Goal: Task Accomplishment & Management: Complete application form

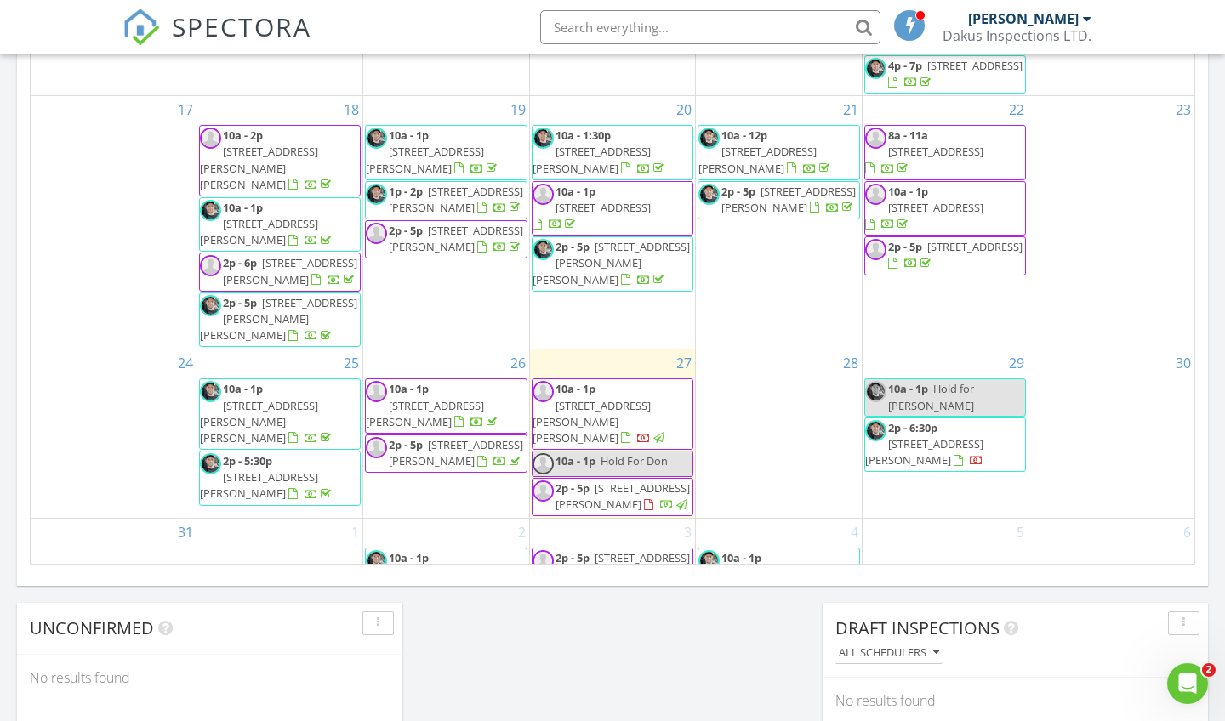
scroll to position [1151, 0]
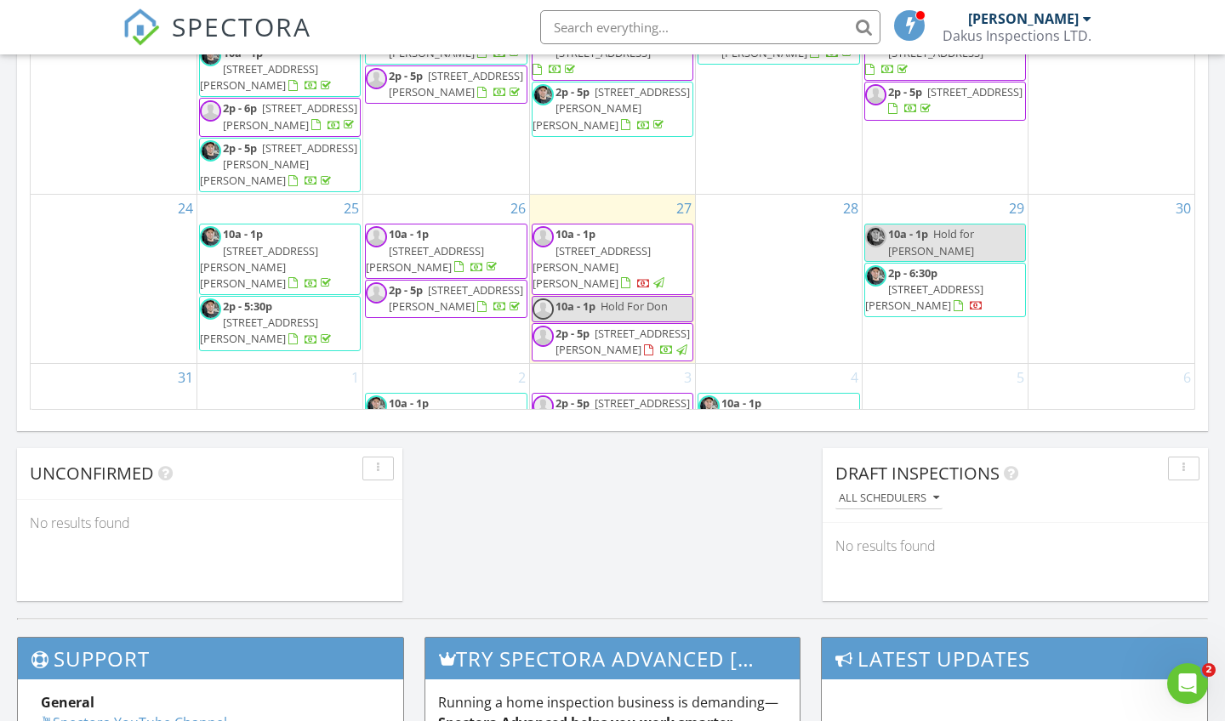
click at [635, 299] on span "Hold For Don" at bounding box center [633, 306] width 67 height 15
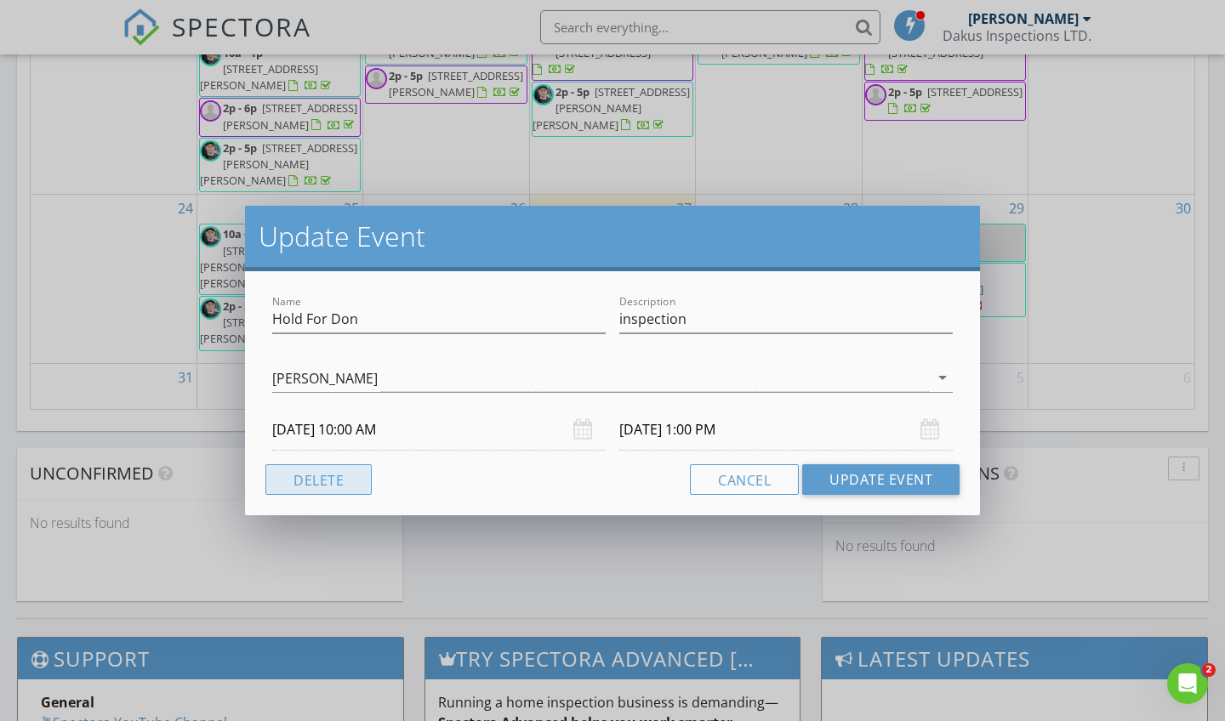
click at [321, 491] on button "Delete" at bounding box center [318, 479] width 106 height 31
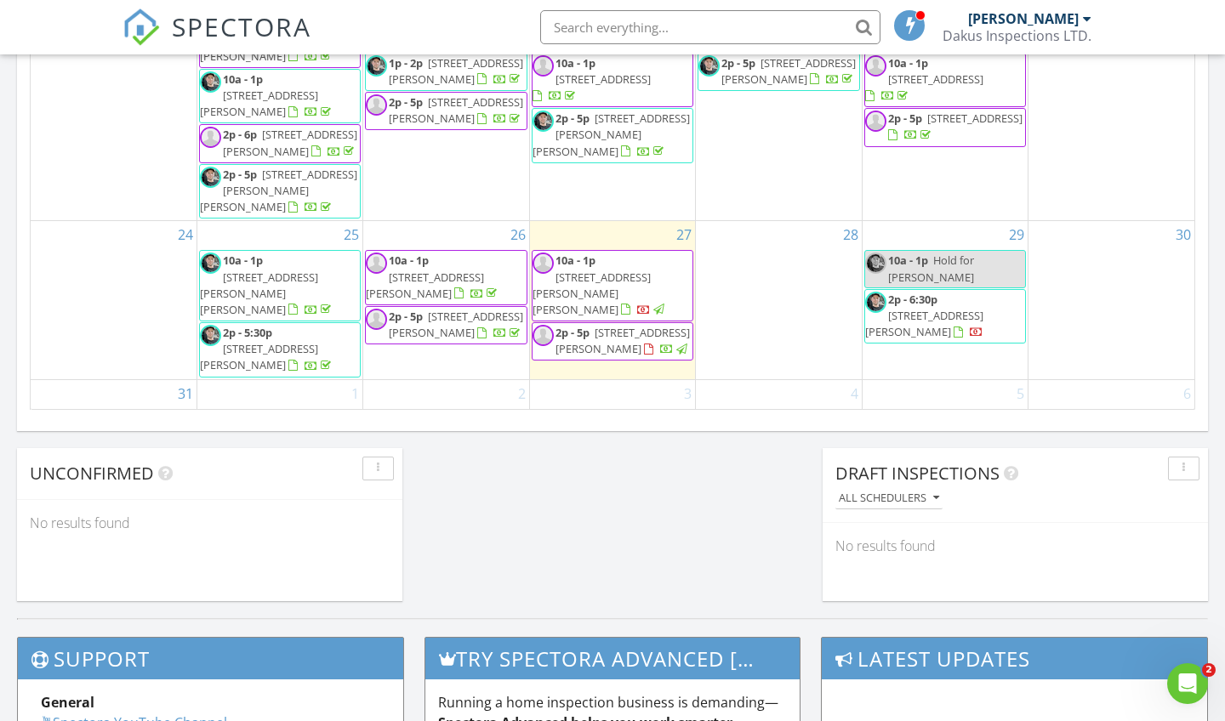
scroll to position [630, 0]
click at [710, 282] on div "28" at bounding box center [778, 300] width 165 height 157
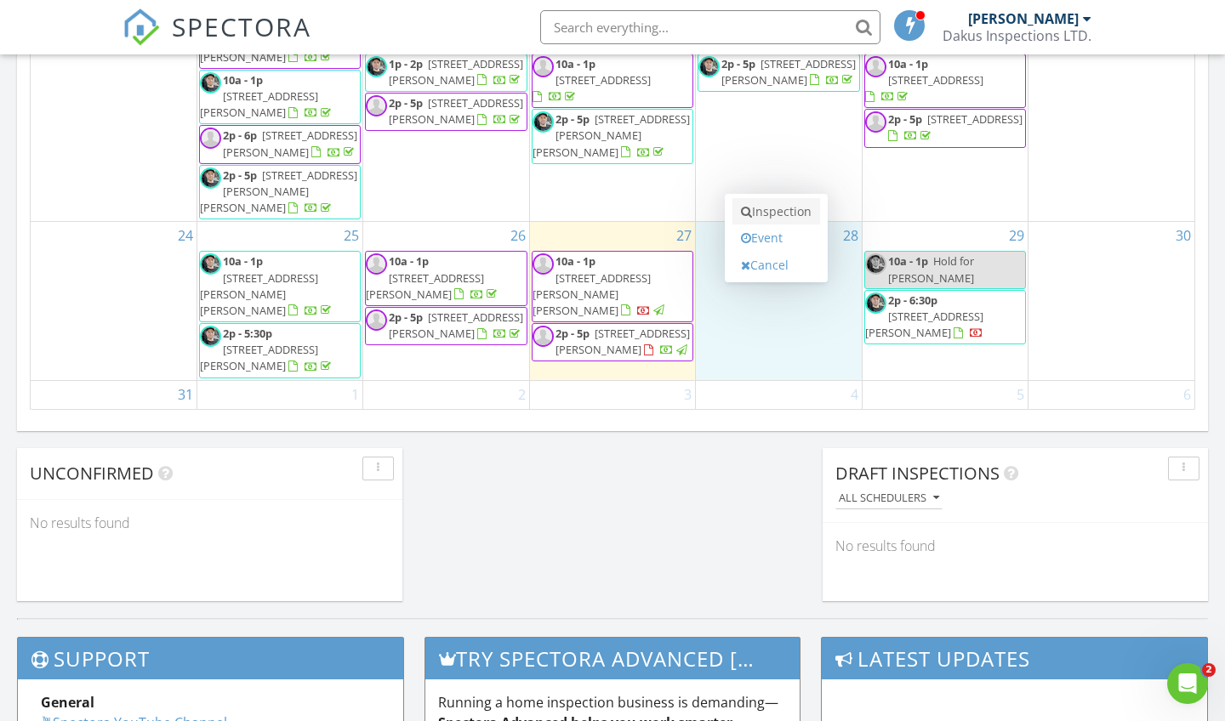
click at [776, 218] on link "Inspection" at bounding box center [776, 211] width 88 height 27
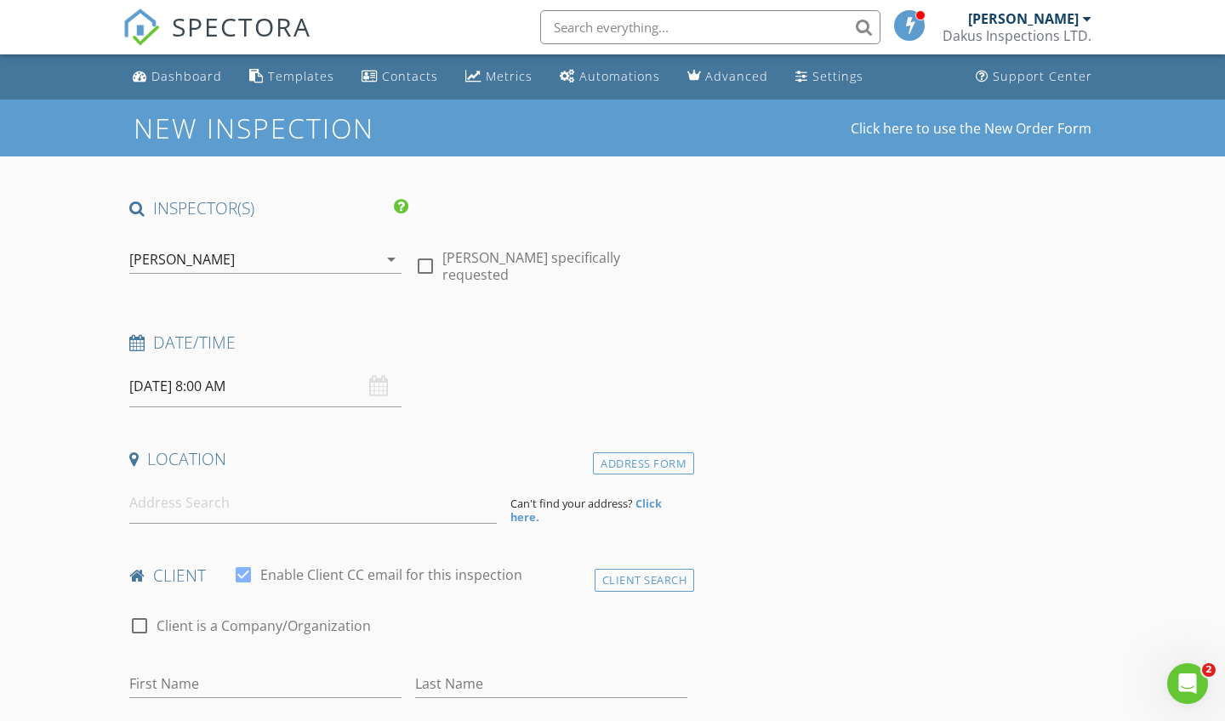
click at [310, 264] on div "[PERSON_NAME]" at bounding box center [253, 259] width 248 height 27
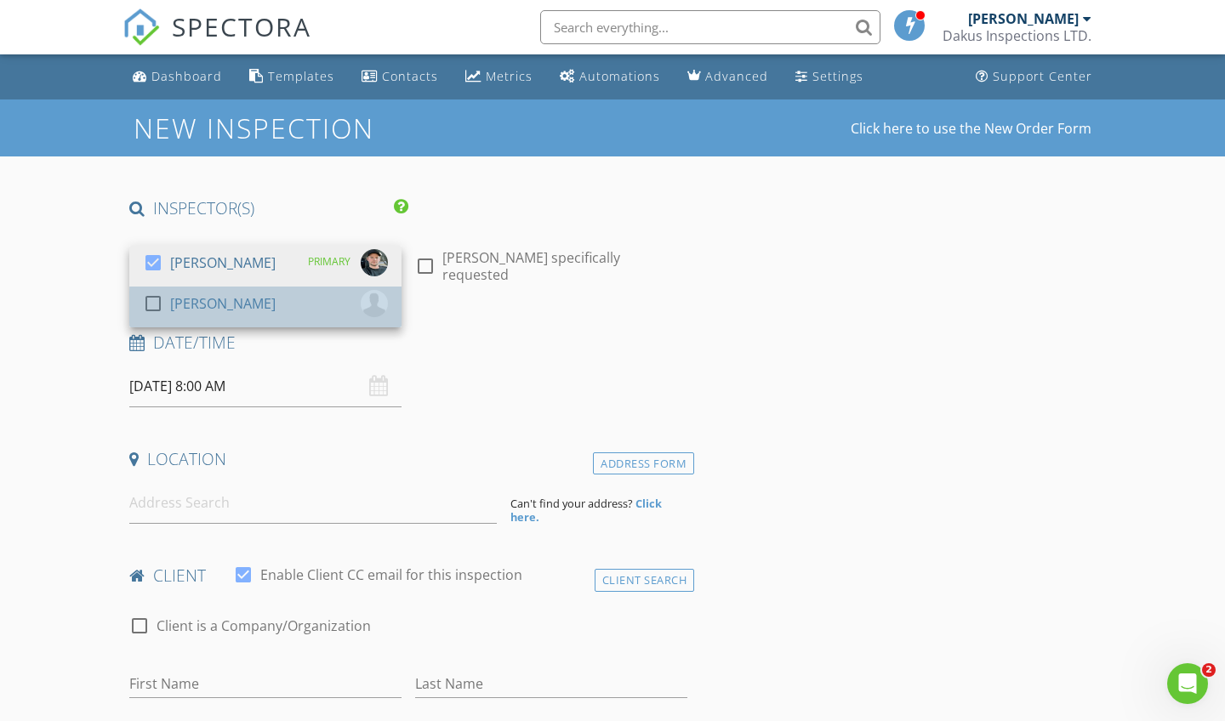
click at [246, 308] on div "check_box_outline_blank Troy Dakus" at bounding box center [265, 307] width 245 height 34
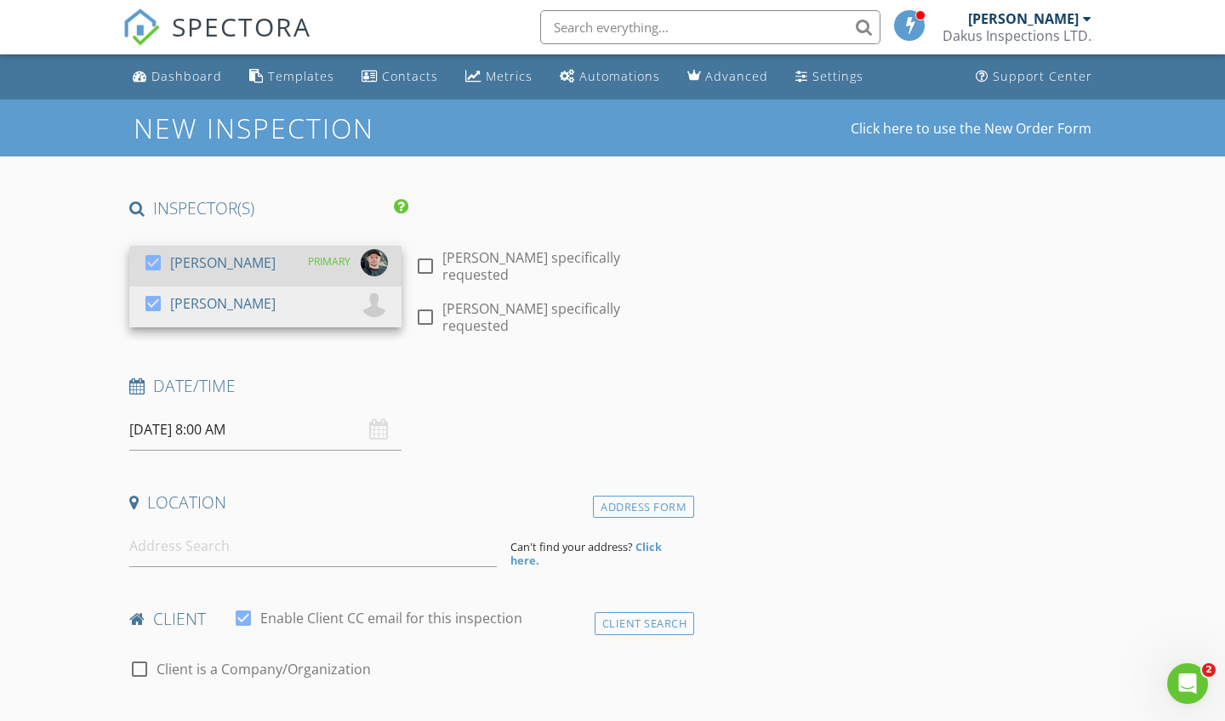
click at [264, 258] on div "check_box Cole Dakus PRIMARY" at bounding box center [265, 266] width 245 height 34
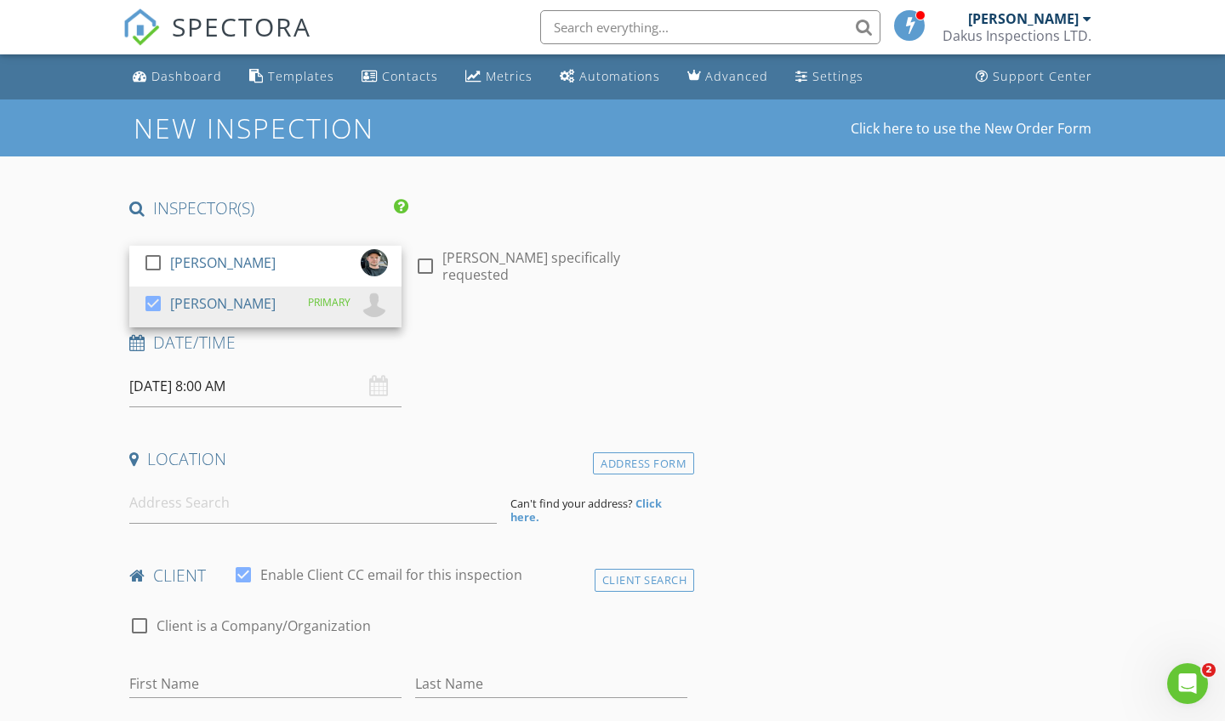
click at [570, 367] on div "Date/Time 08/28/2025 8:00 AM" at bounding box center [408, 370] width 572 height 76
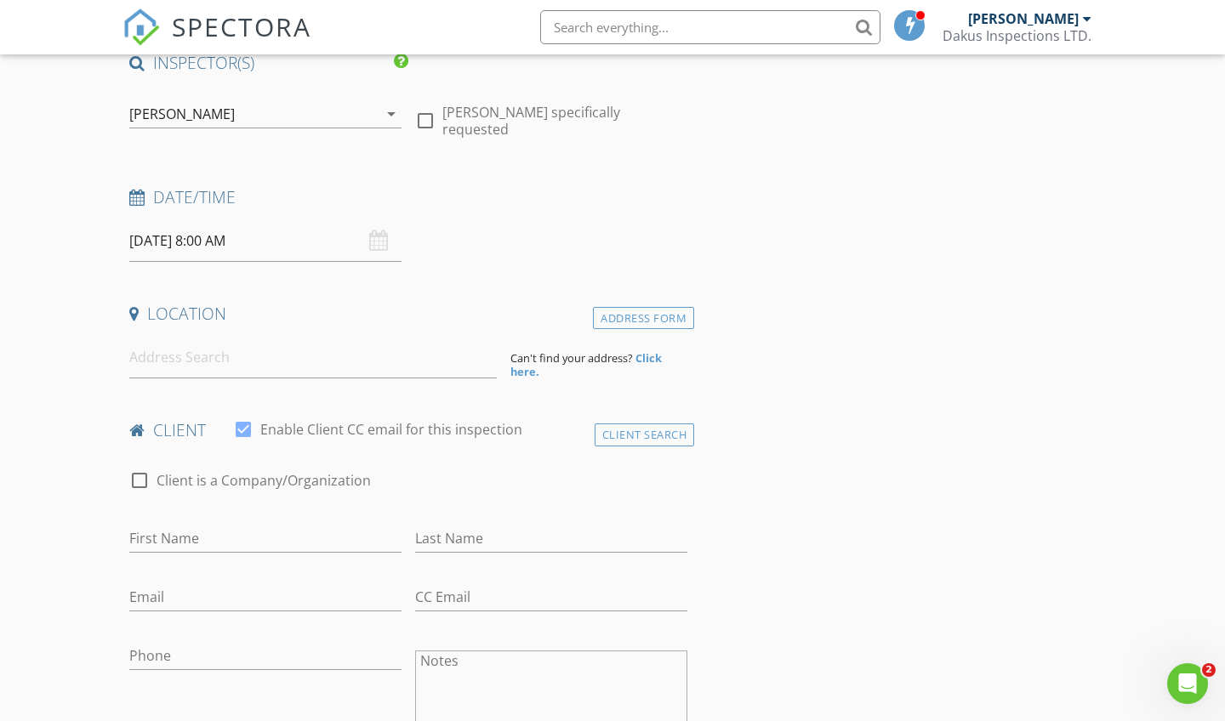
scroll to position [206, 0]
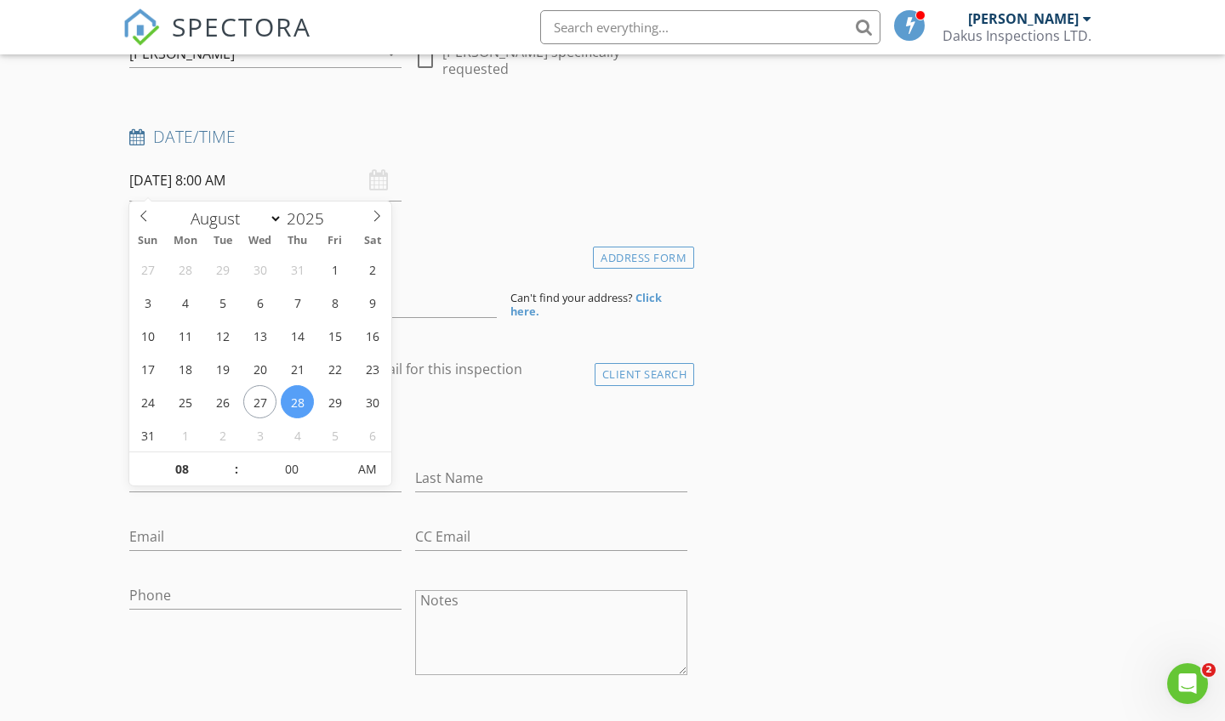
click at [278, 185] on input "08/28/2025 8:00 AM" at bounding box center [265, 181] width 272 height 42
type input "09"
type input "08/28/2025 9:00 AM"
click at [231, 461] on span at bounding box center [228, 460] width 12 height 17
type input "10"
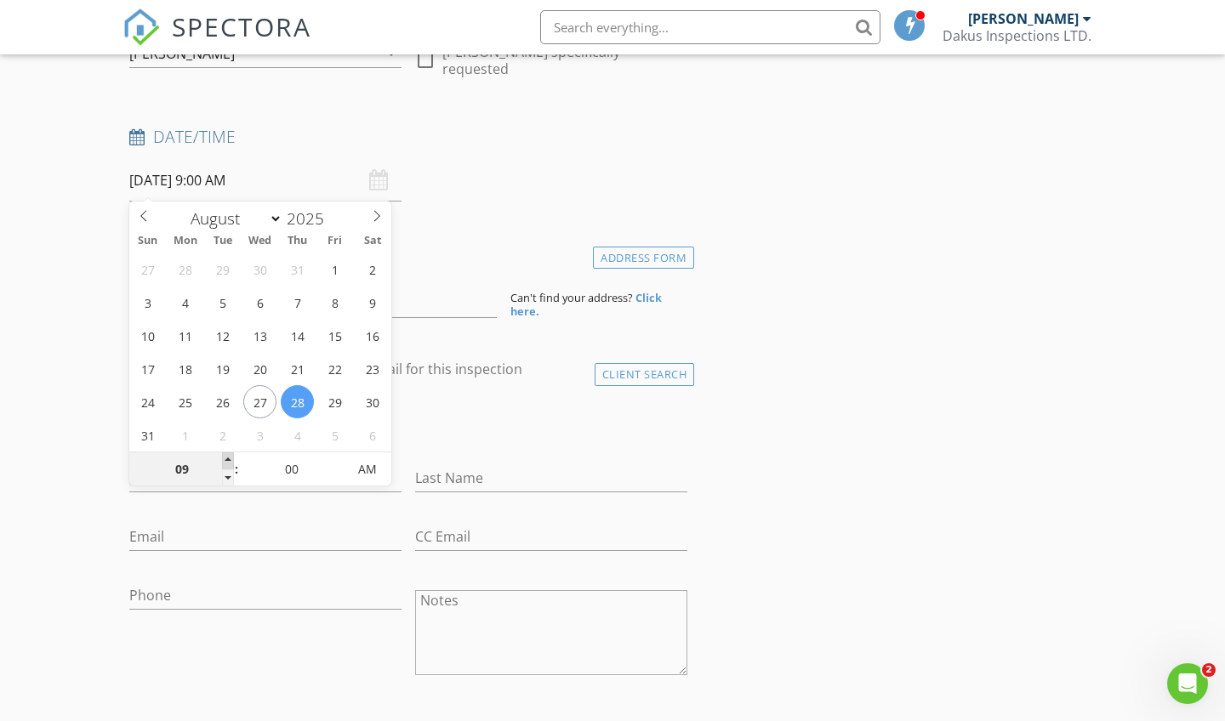
type input "[DATE] 10:00 AM"
click at [231, 461] on span at bounding box center [228, 460] width 12 height 17
type input "11"
type input "[DATE] 11:00 AM"
click at [231, 461] on span at bounding box center [228, 460] width 12 height 17
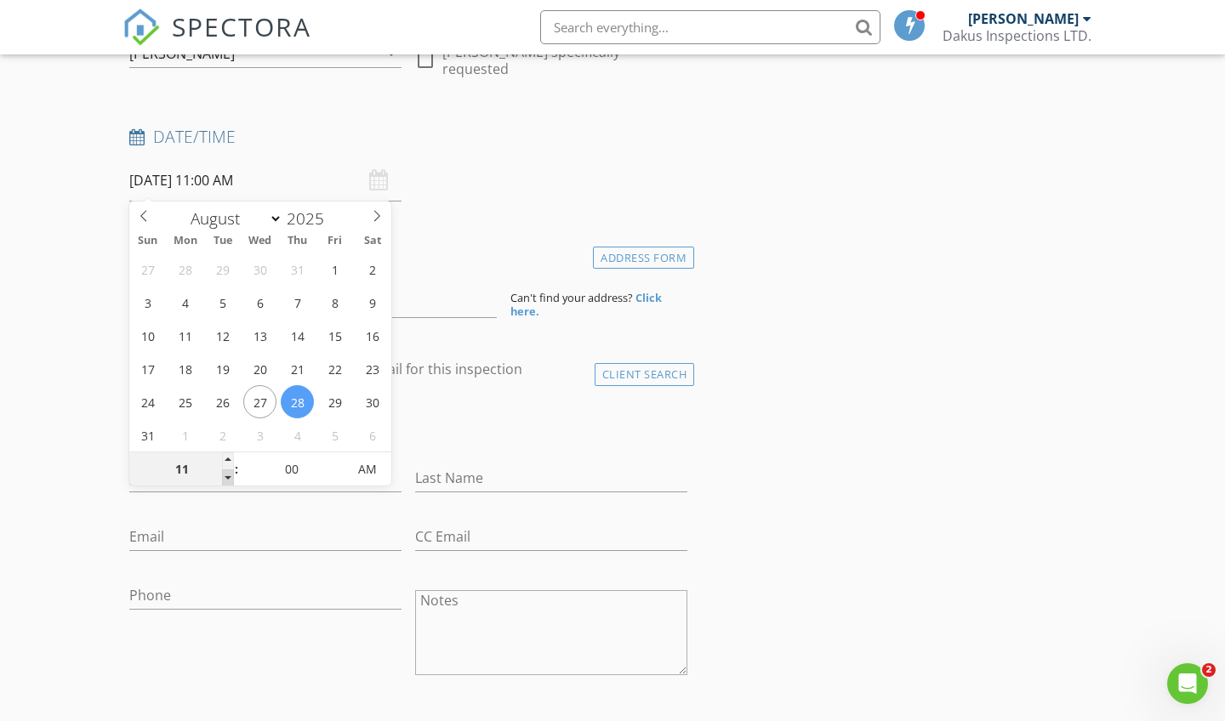
type input "10"
type input "[DATE] 10:00 AM"
click at [230, 481] on span at bounding box center [228, 477] width 12 height 17
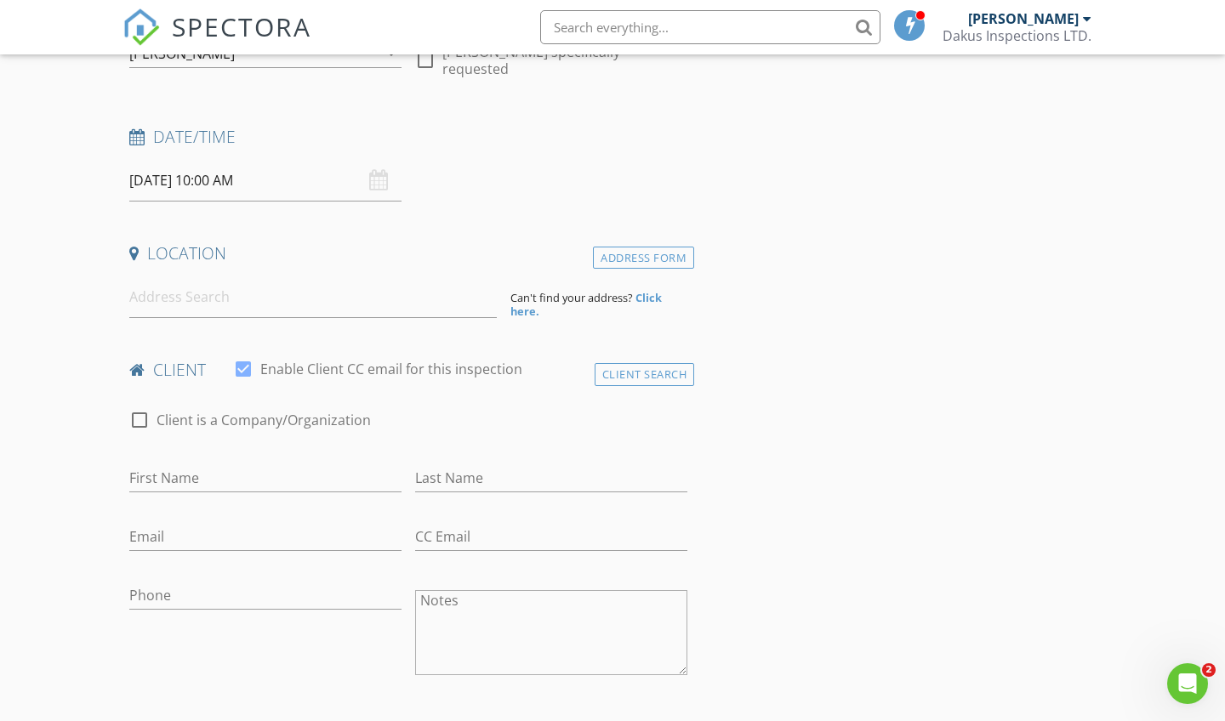
click at [509, 247] on h4 "Location" at bounding box center [408, 253] width 558 height 22
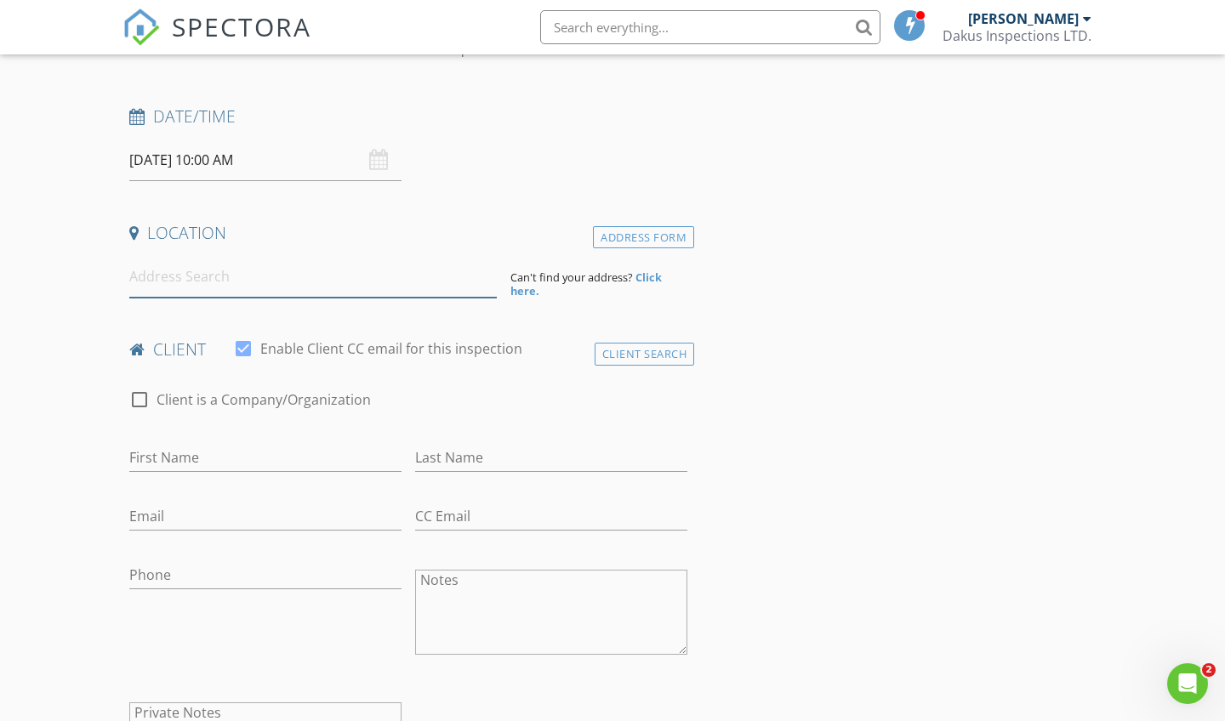
click at [339, 289] on input at bounding box center [312, 277] width 367 height 42
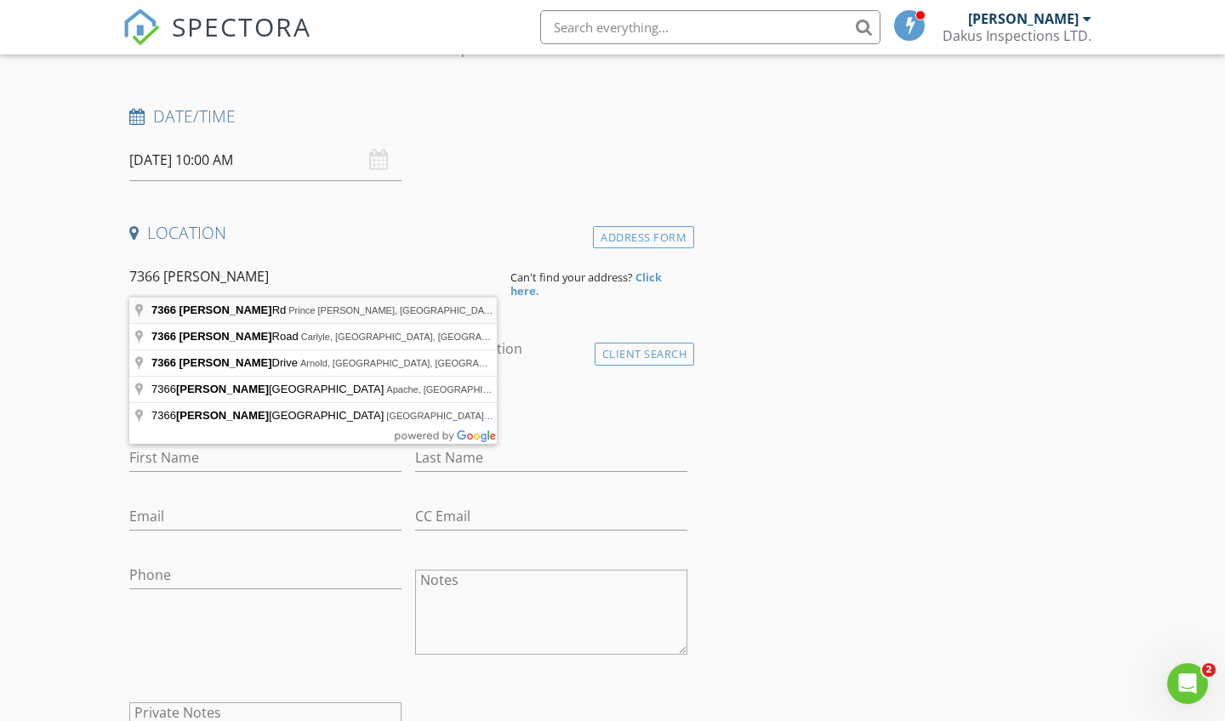
type input "7366 Tony Rd, Prince George, BC, Canada"
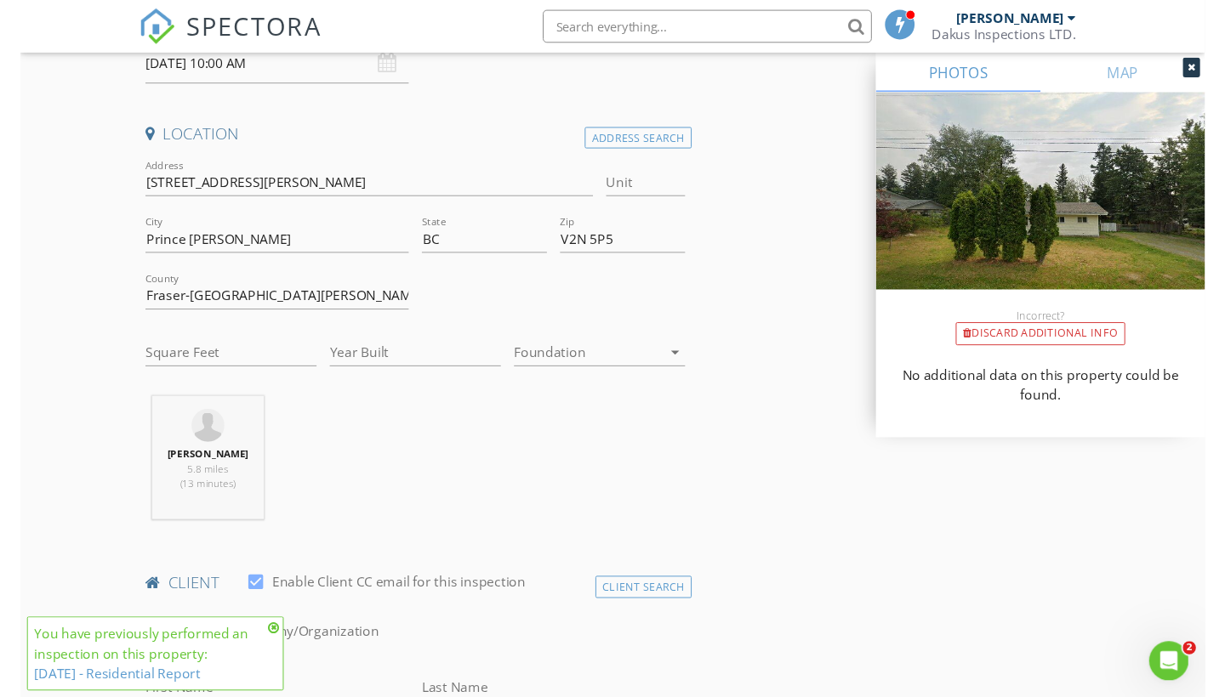
scroll to position [347, 0]
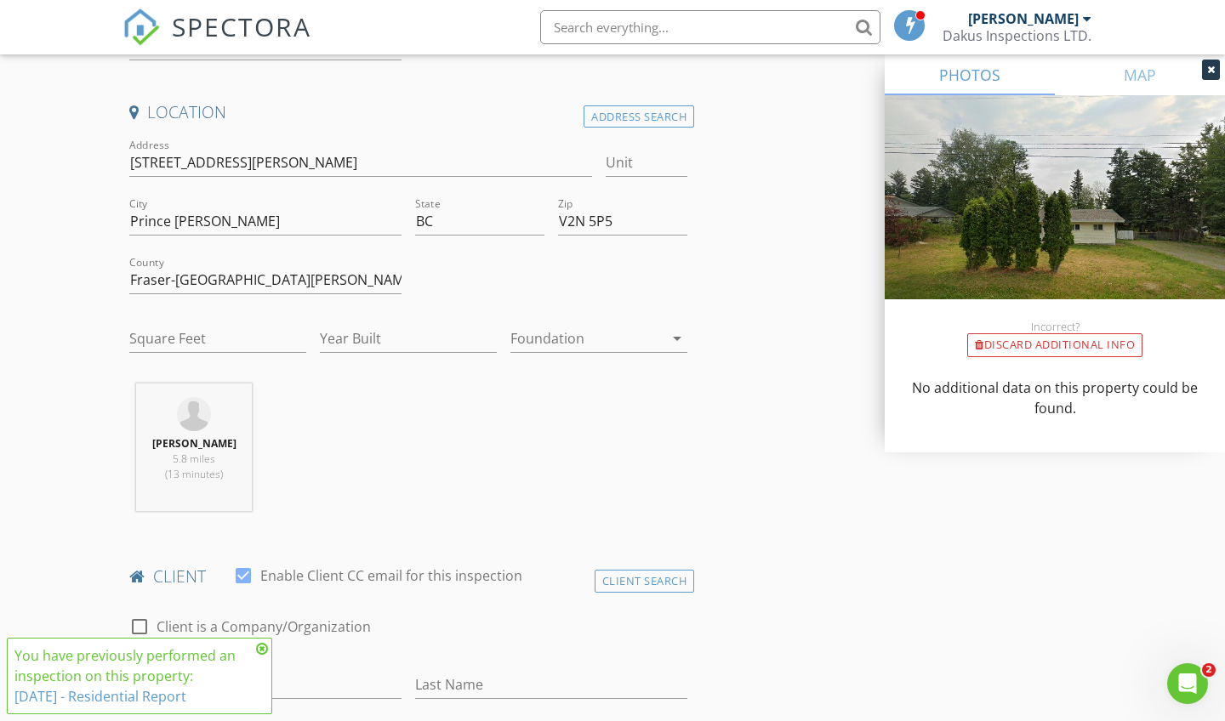
click at [561, 332] on div at bounding box center [586, 338] width 153 height 27
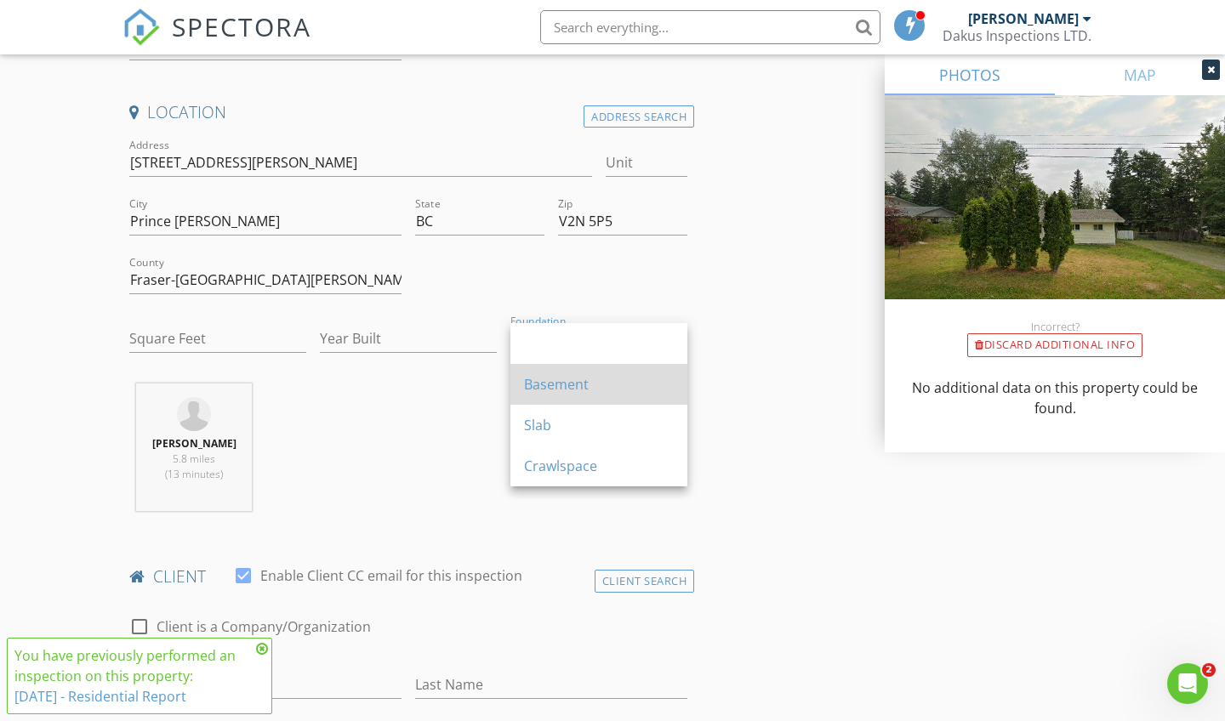
click at [549, 373] on div "Basement" at bounding box center [599, 384] width 150 height 41
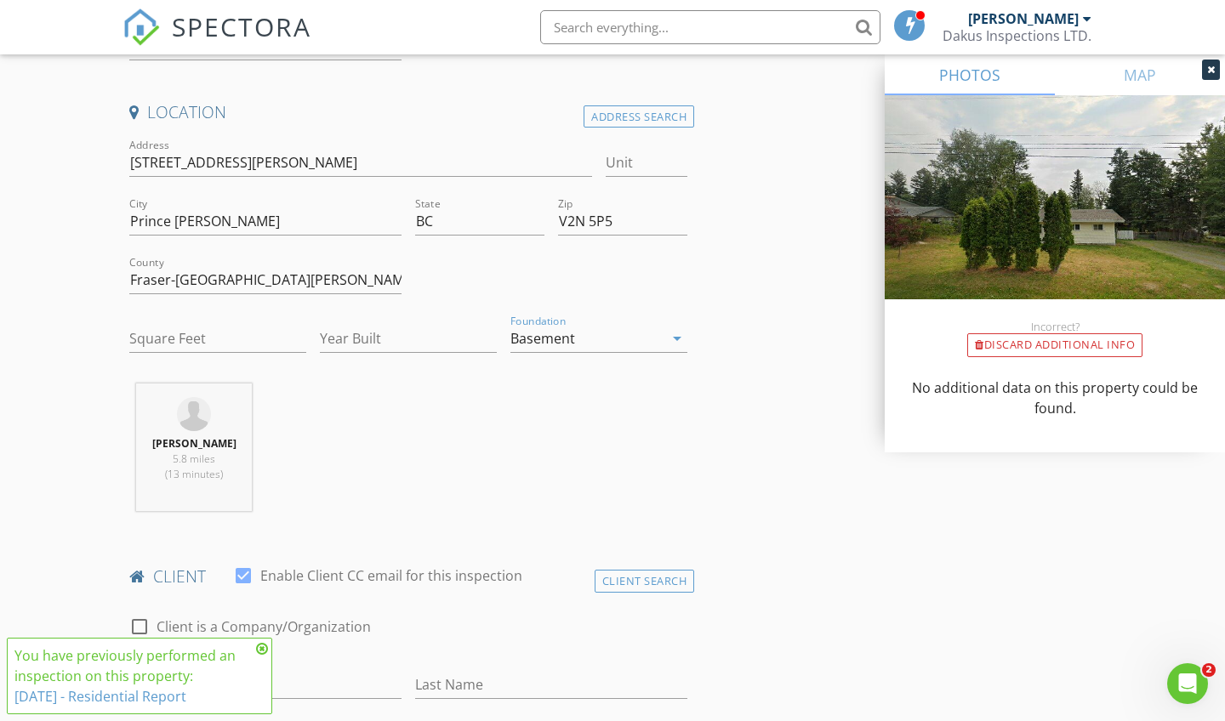
click at [403, 430] on div "Troy Dakus 5.8 miles (13 minutes)" at bounding box center [408, 454] width 572 height 141
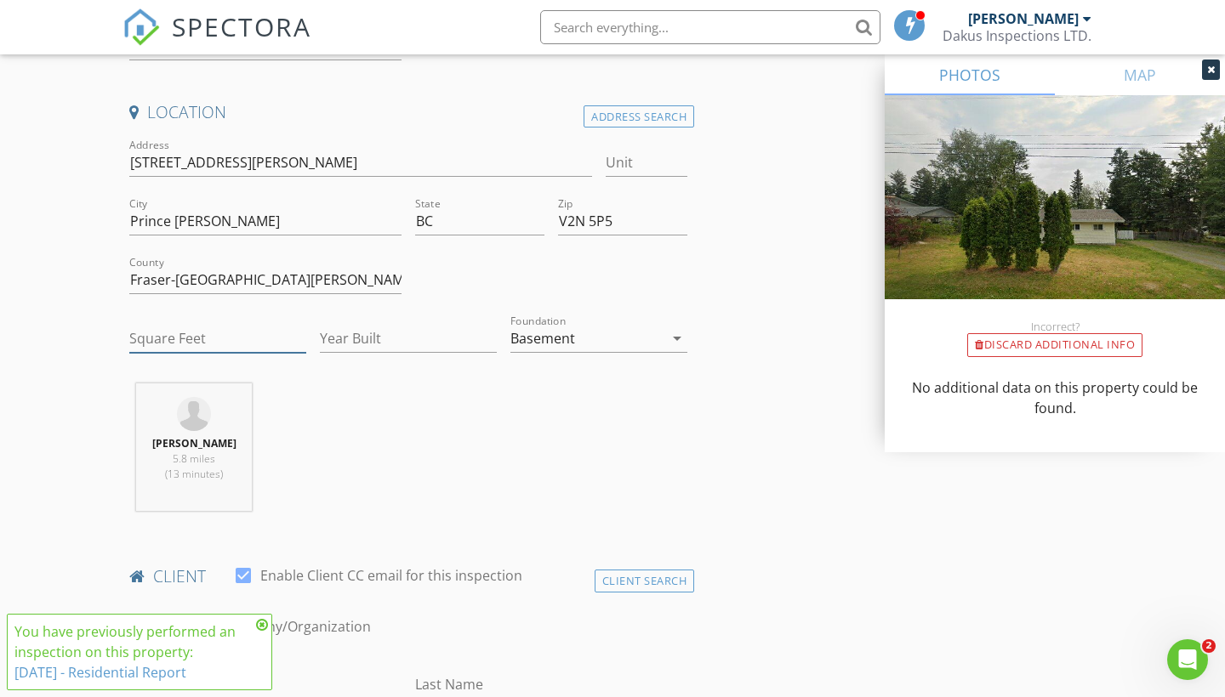
click at [243, 338] on input "Square Feet" at bounding box center [217, 339] width 177 height 28
type input "936"
click at [412, 345] on input "Year Built" at bounding box center [408, 339] width 177 height 28
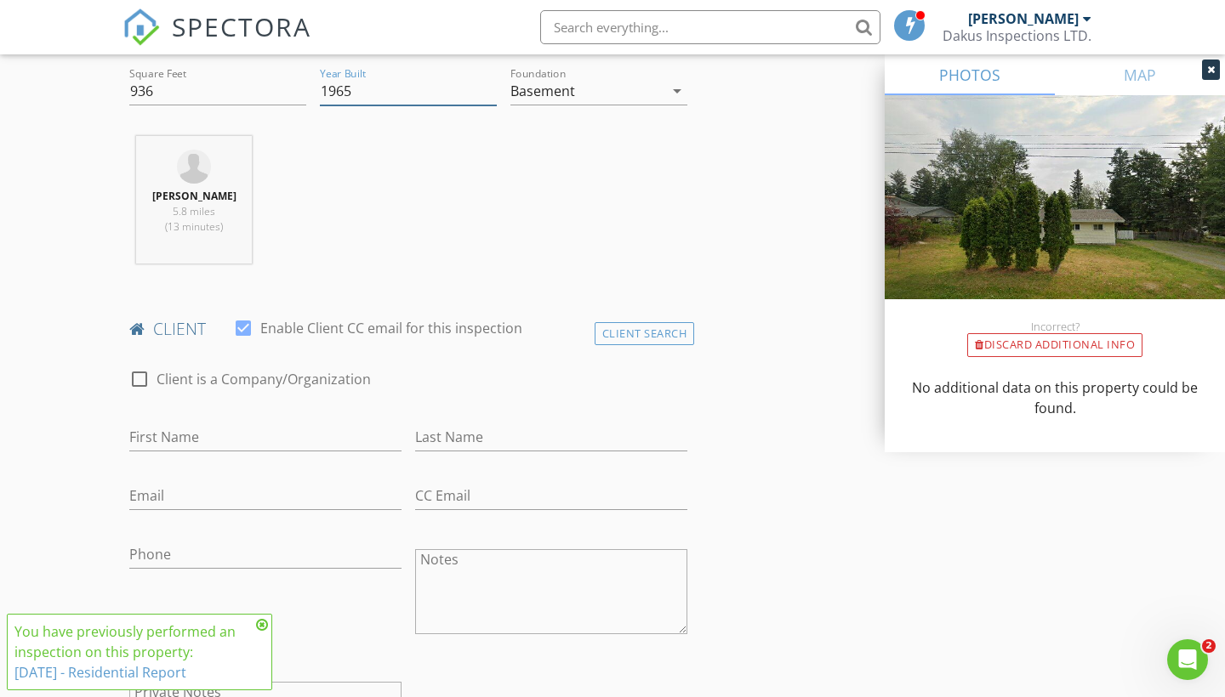
scroll to position [597, 0]
type input "1965"
type input "[PERSON_NAME]"
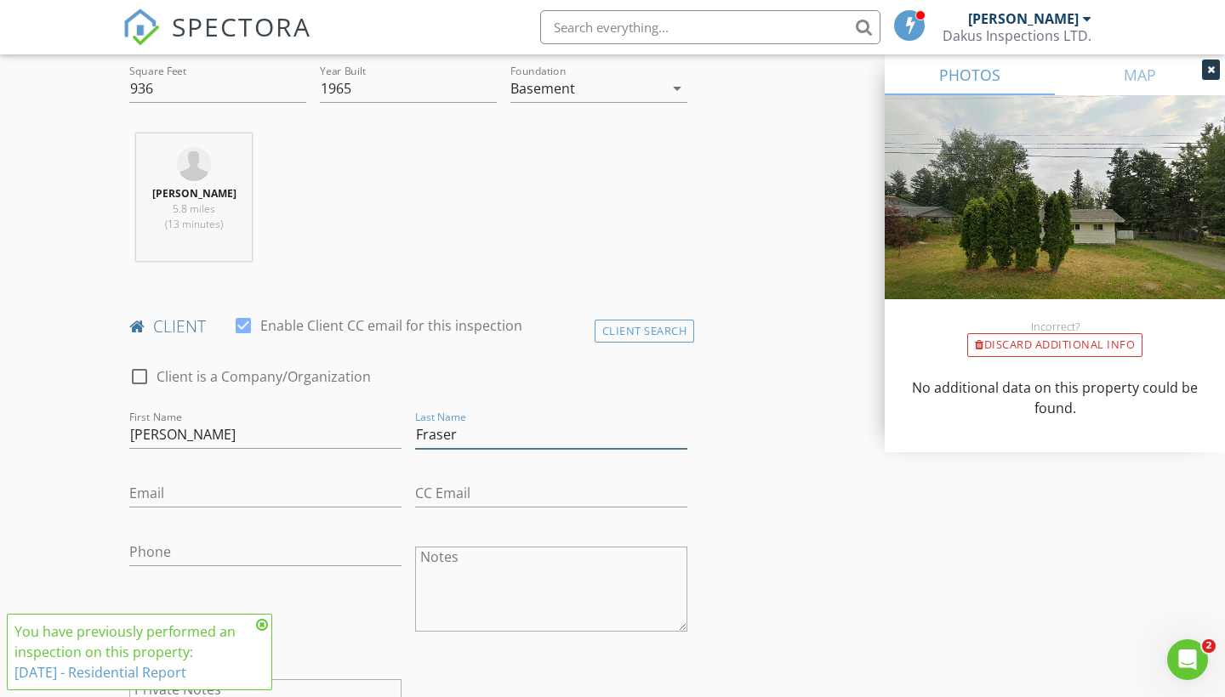
type input "Fraser"
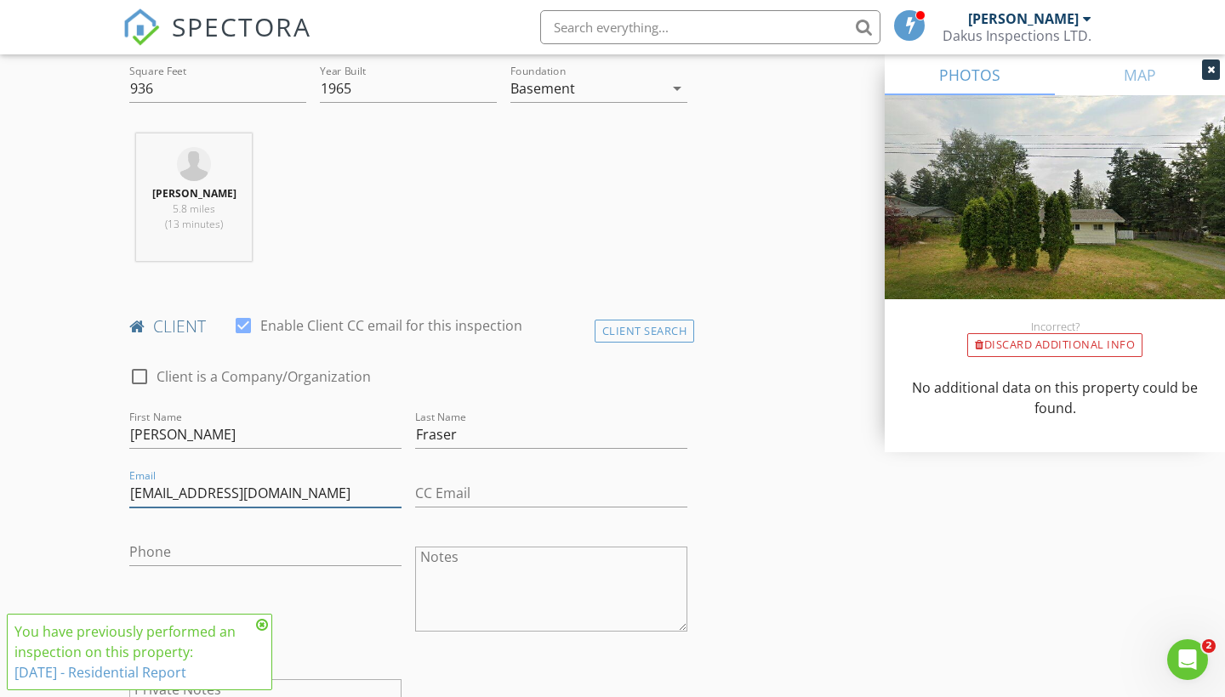
type input "[EMAIL_ADDRESS][DOMAIN_NAME]"
type input "[PHONE_NUMBER]"
click at [261, 625] on icon at bounding box center [262, 625] width 12 height 14
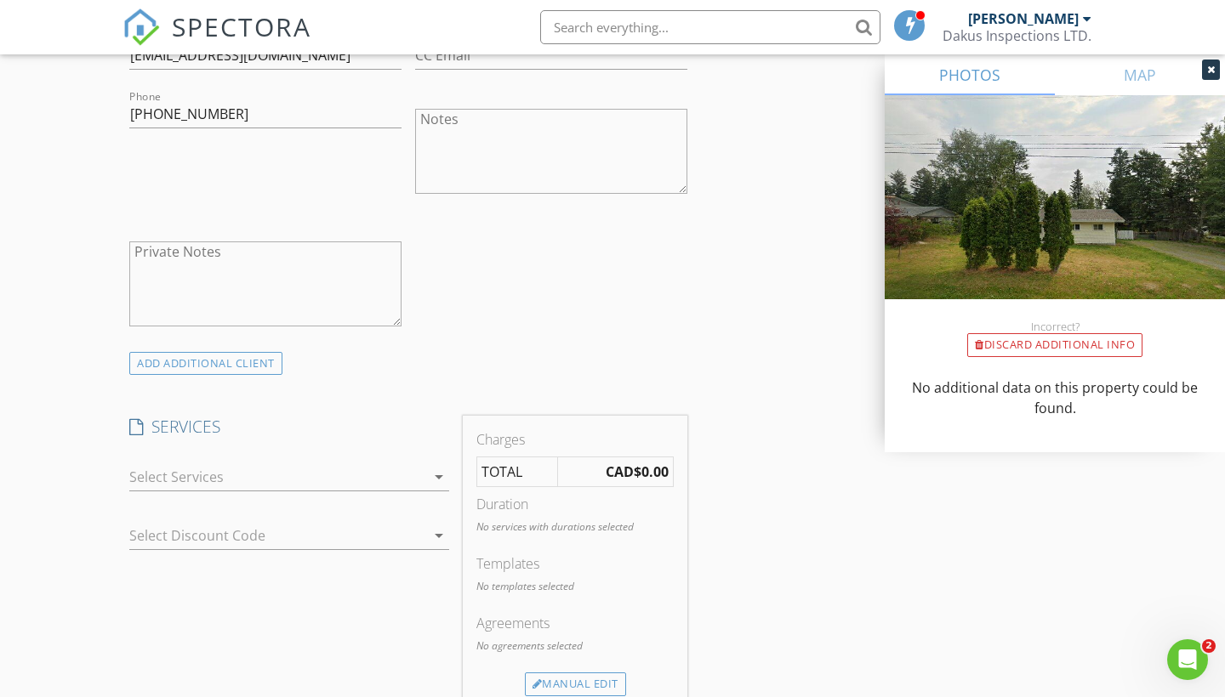
scroll to position [1096, 0]
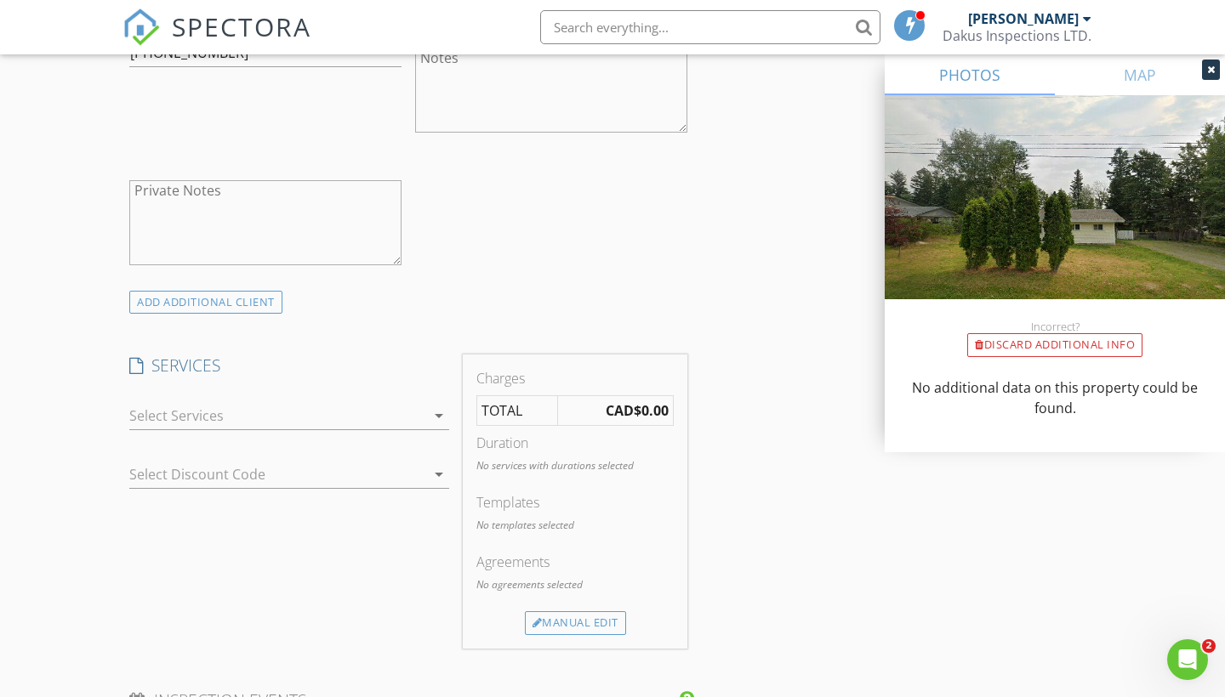
click at [322, 399] on div "check_box_outline_blank Residential Inspection Basic Single Family Home Inspect…" at bounding box center [289, 419] width 320 height 55
click at [258, 412] on div at bounding box center [277, 415] width 296 height 27
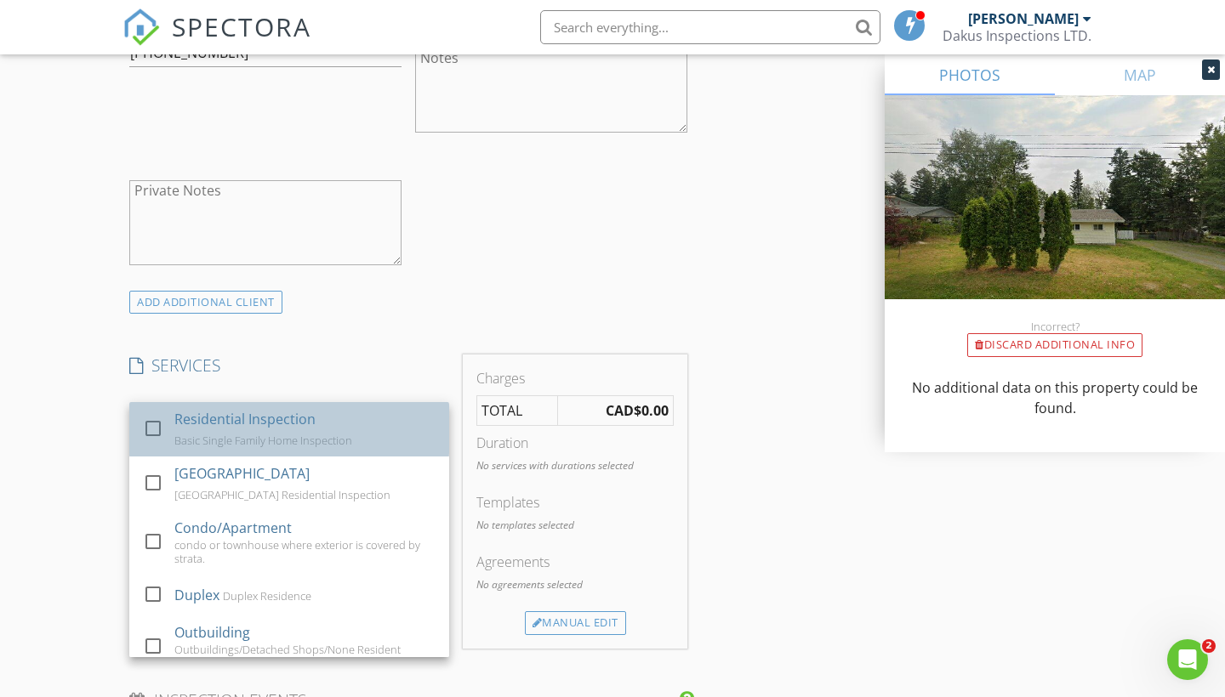
click at [183, 435] on div "Basic Single Family Home Inspection" at bounding box center [263, 441] width 178 height 14
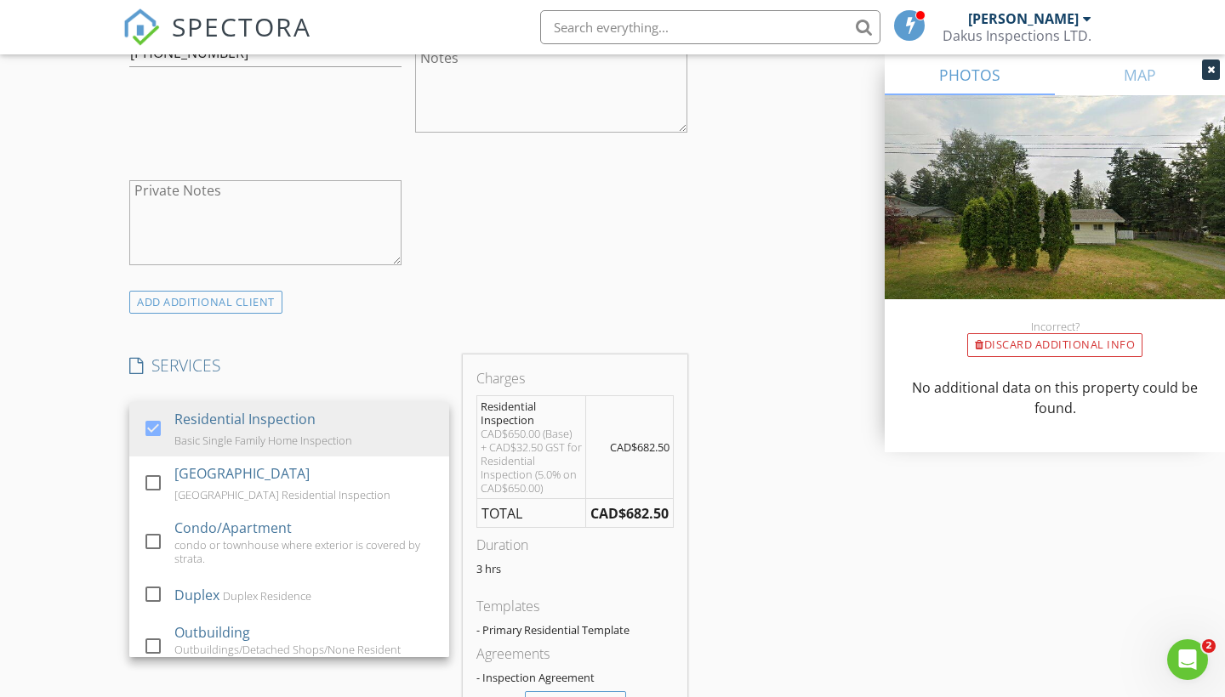
click at [41, 456] on div "New Inspection Click here to use the New Order Form INSPECTOR(S) check_box_outl…" at bounding box center [612, 506] width 1225 height 3007
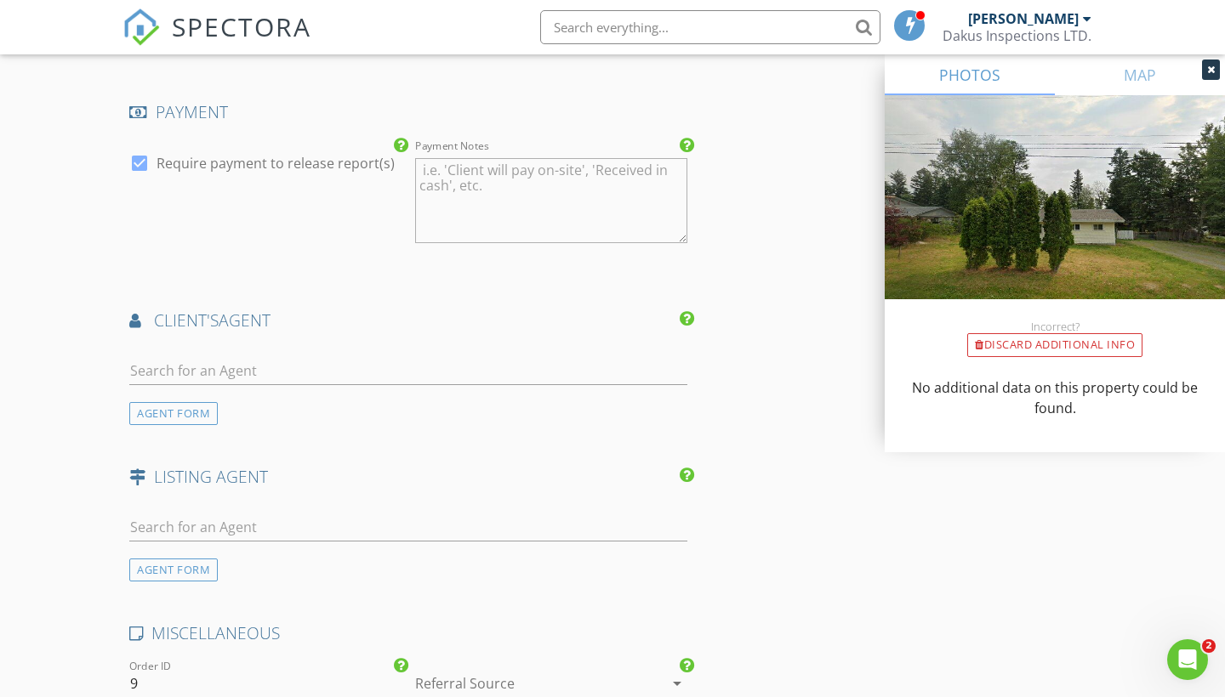
scroll to position [1896, 0]
click at [323, 365] on input "text" at bounding box center [408, 369] width 558 height 28
type input "carrie"
click at [282, 395] on div "Carrie Nicholson" at bounding box center [230, 400] width 105 height 20
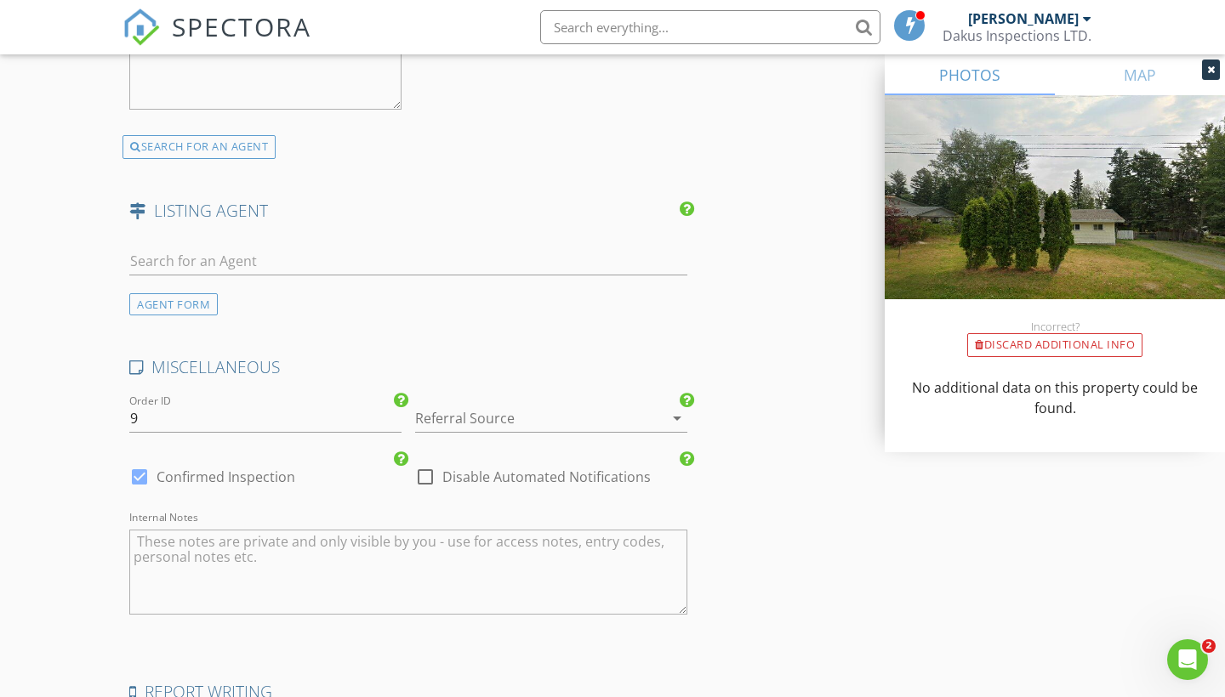
scroll to position [2565, 0]
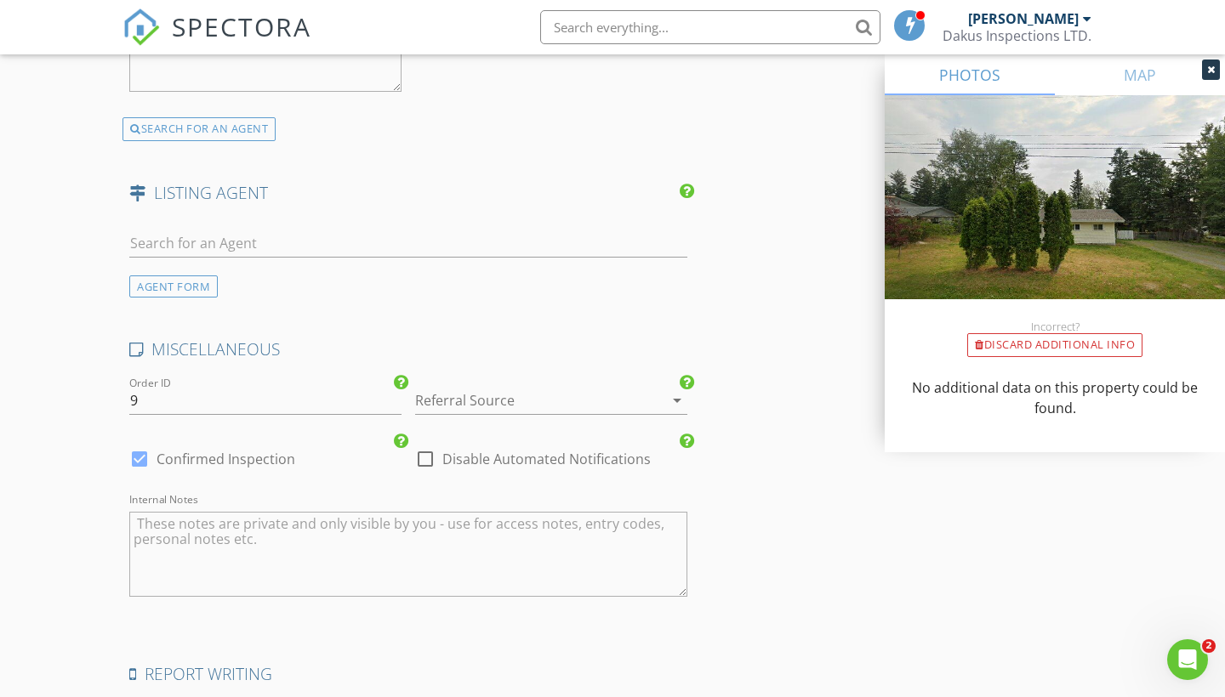
type input "decoanicholson@icloud.com"
click at [347, 242] on input "text" at bounding box center [408, 244] width 558 height 28
type input "norm"
click at [302, 278] on li "Norm Ferris REMAX" at bounding box center [408, 282] width 556 height 48
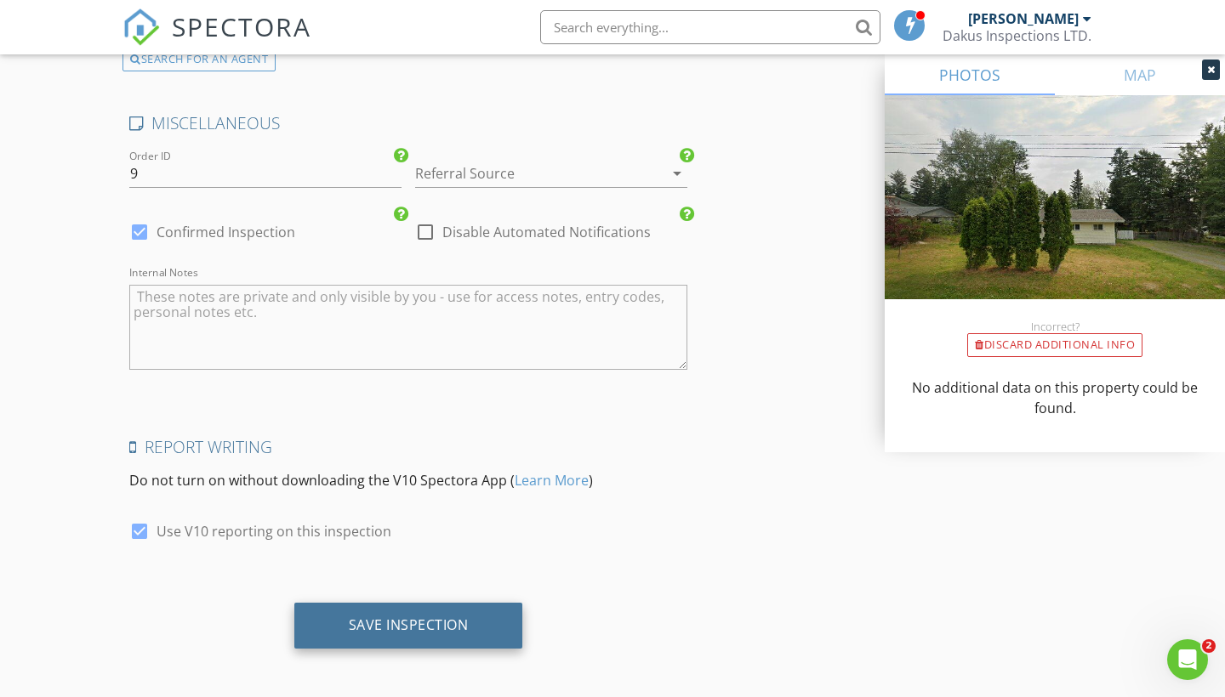
scroll to position [3178, 0]
click at [460, 628] on div "Save Inspection" at bounding box center [409, 625] width 120 height 17
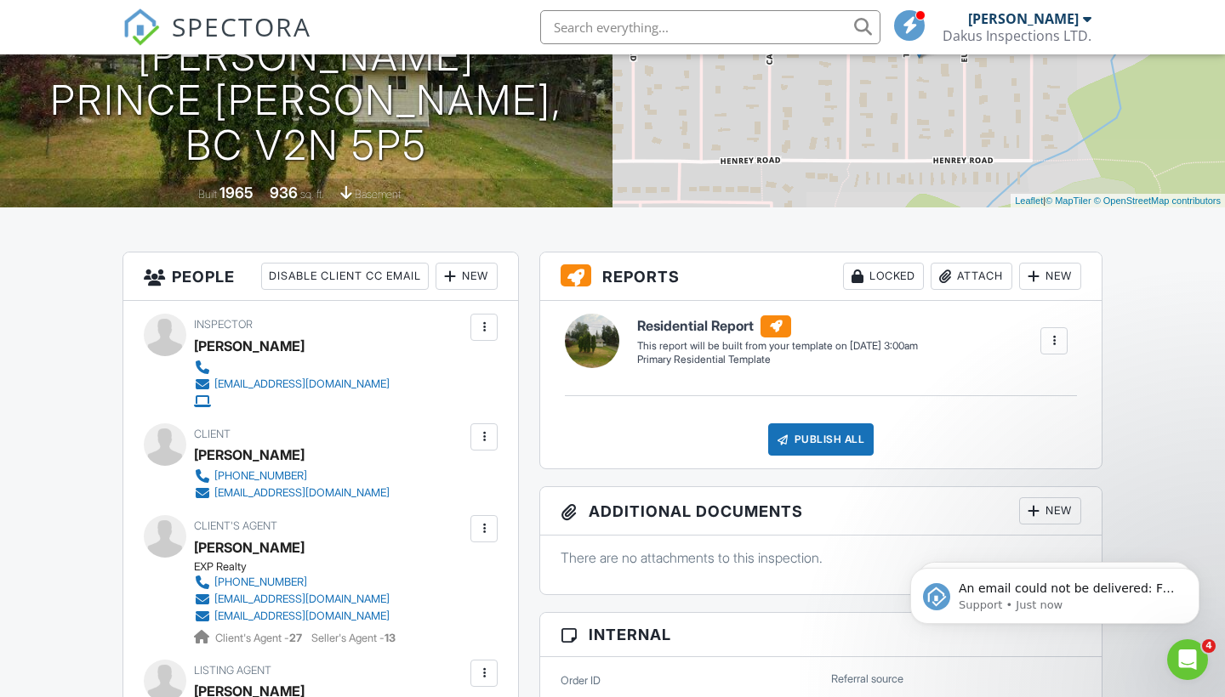
scroll to position [286, 0]
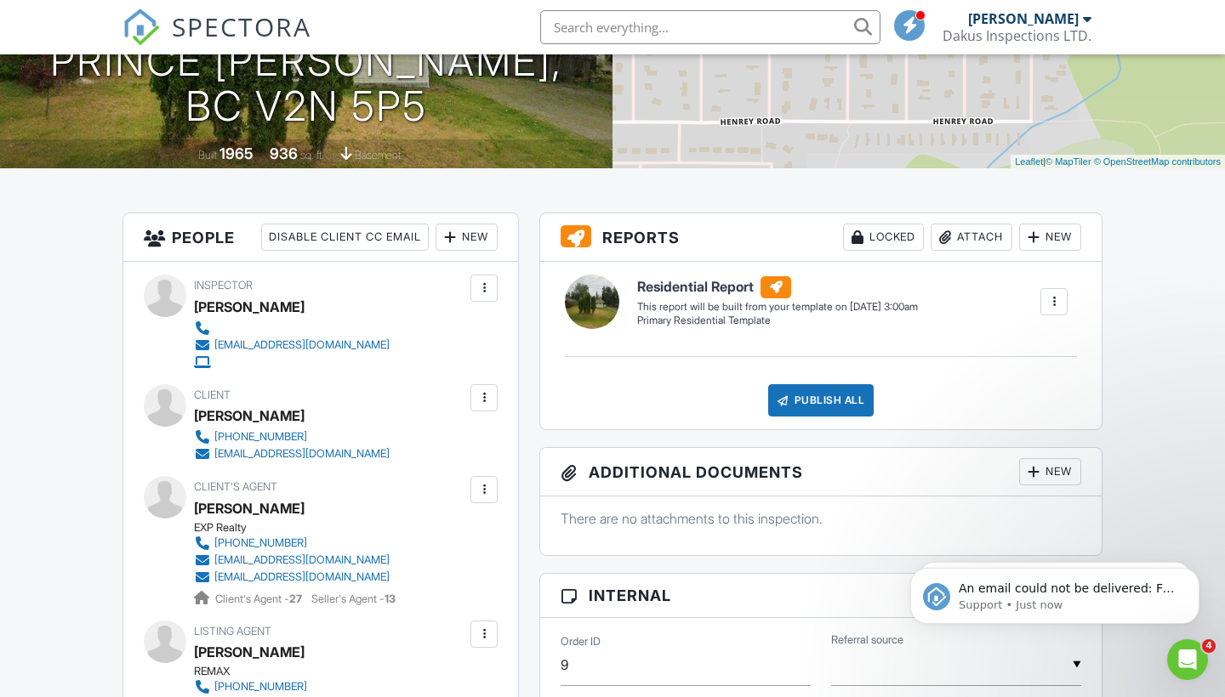
click at [484, 399] on div at bounding box center [483, 398] width 17 height 17
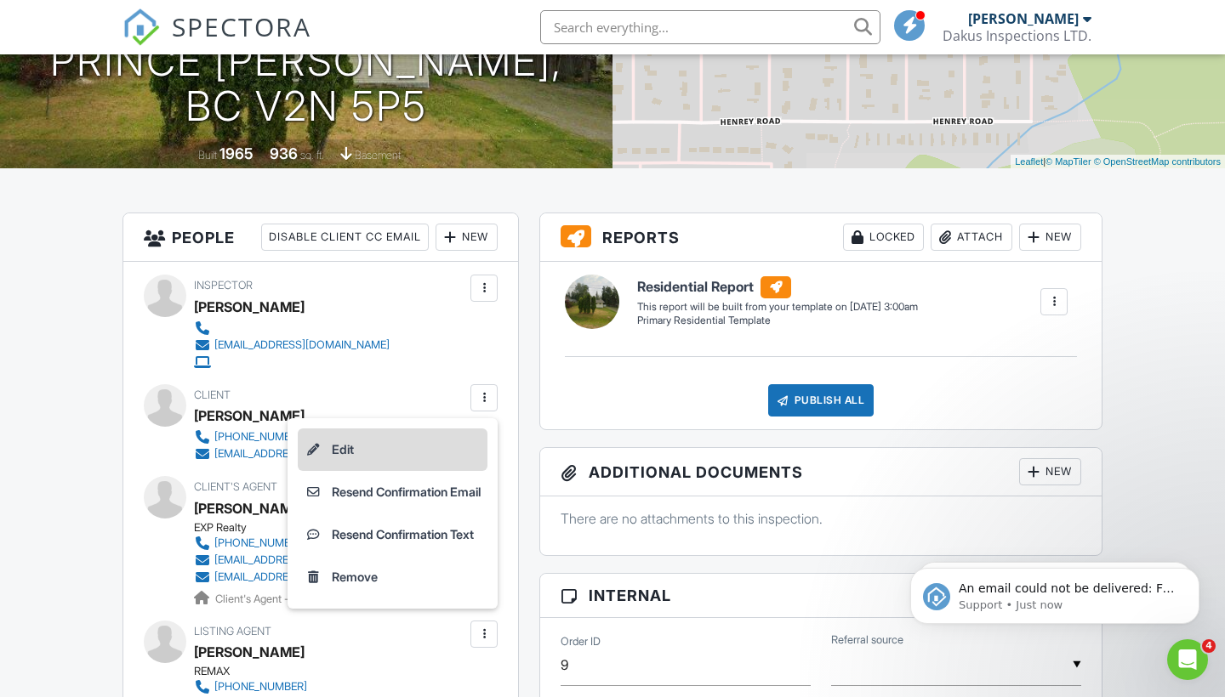
click at [340, 455] on li "Edit" at bounding box center [393, 450] width 190 height 43
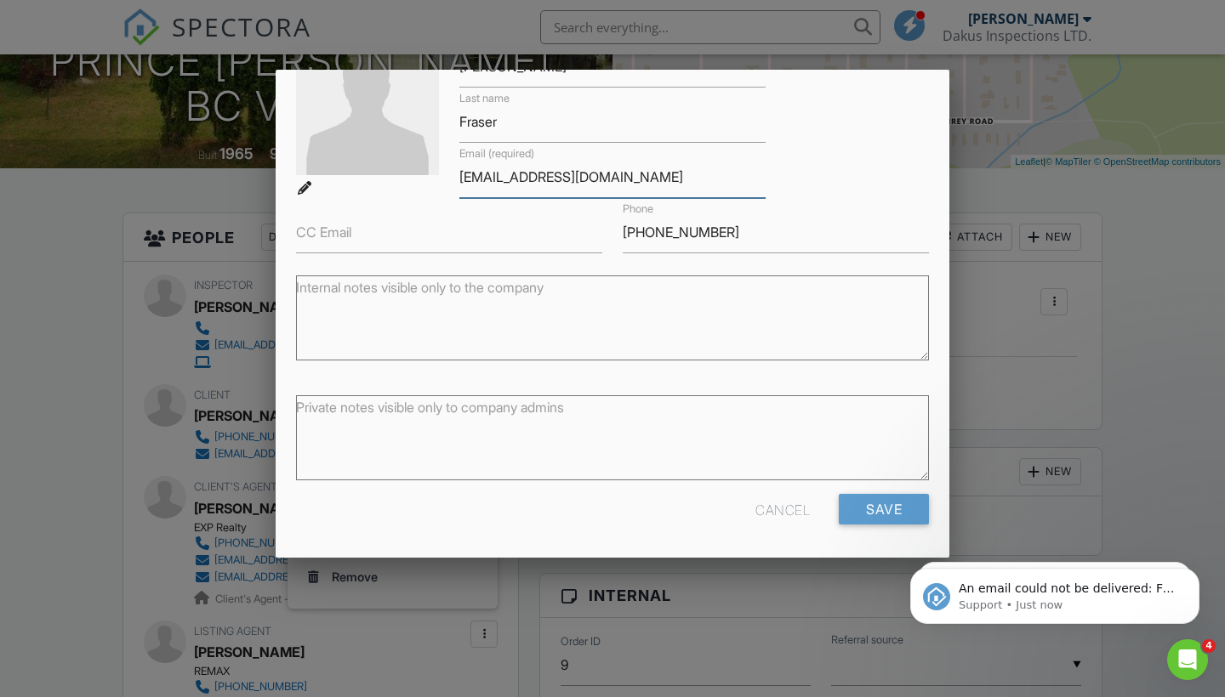
scroll to position [122, 0]
type input "[EMAIL_ADDRESS][DOMAIN_NAME]"
click at [897, 506] on input "Save" at bounding box center [884, 510] width 90 height 31
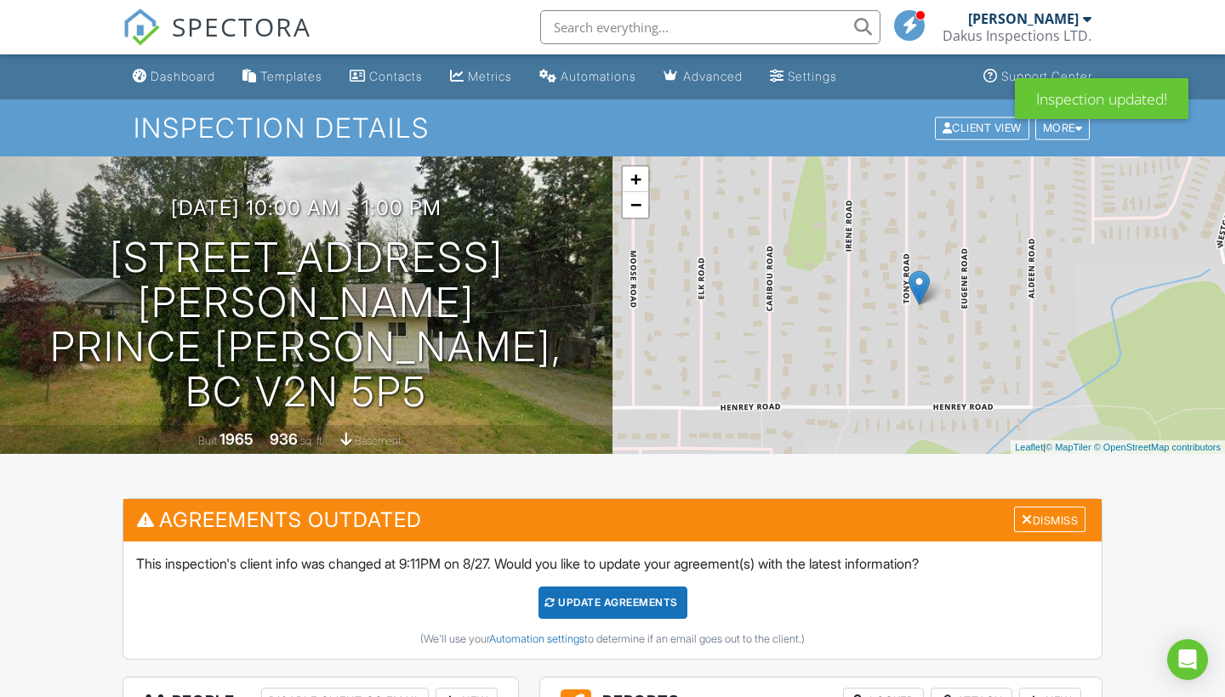
click at [597, 607] on div "Update Agreements" at bounding box center [612, 603] width 149 height 32
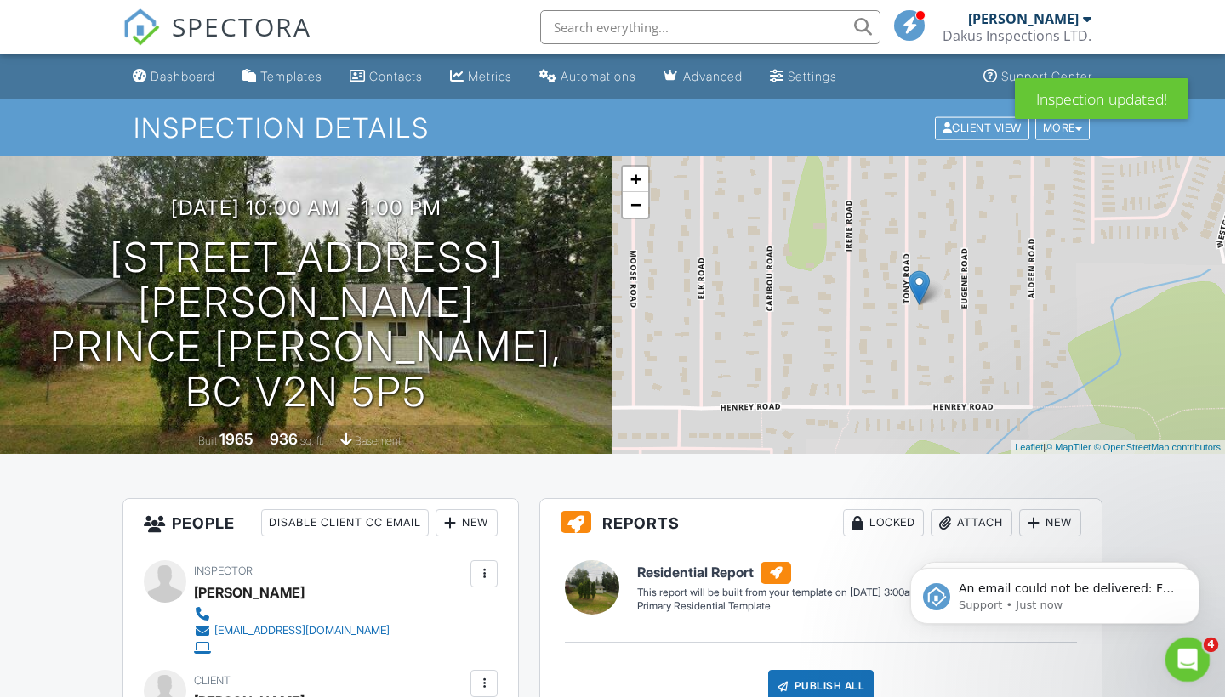
click at [1193, 651] on icon "Open Intercom Messenger" at bounding box center [1185, 658] width 28 height 28
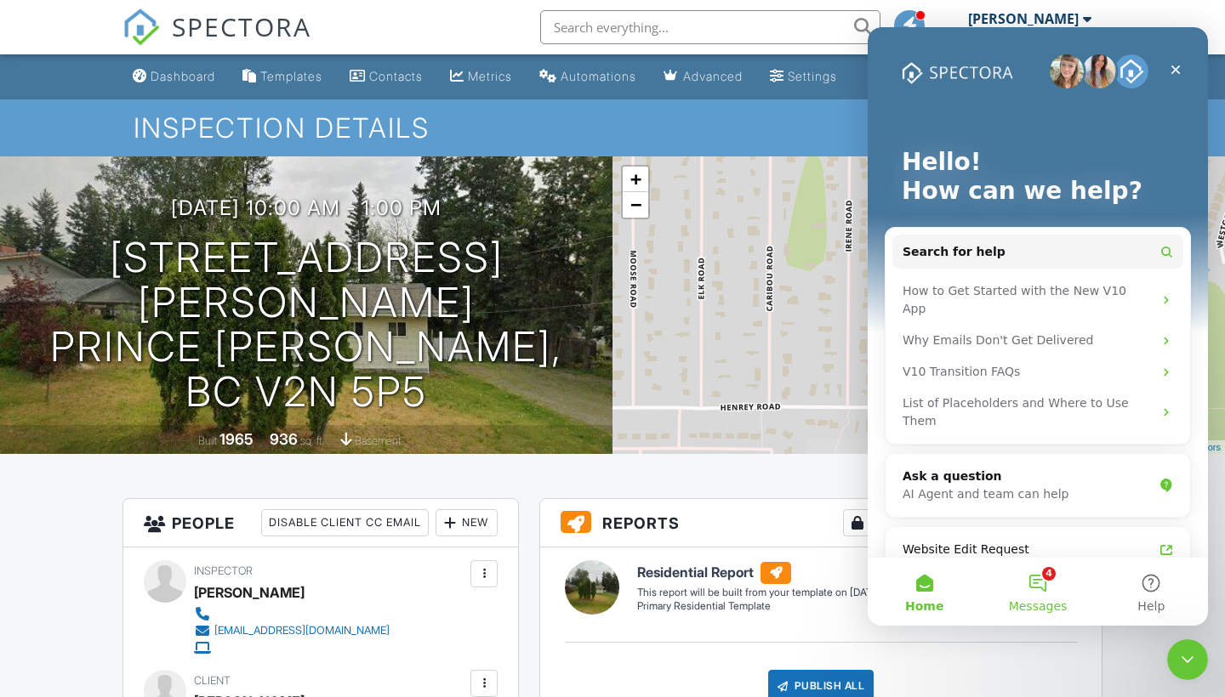
click at [1045, 575] on button "4 Messages" at bounding box center [1037, 592] width 113 height 68
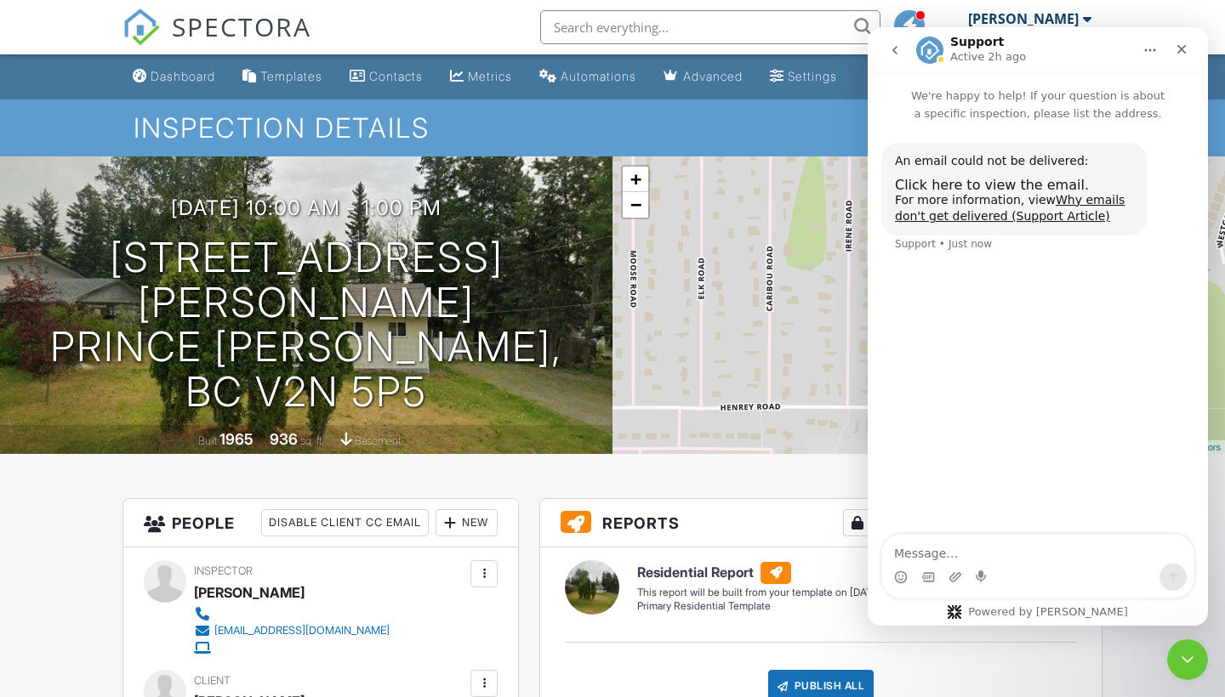
click at [887, 51] on button "go back" at bounding box center [895, 50] width 32 height 32
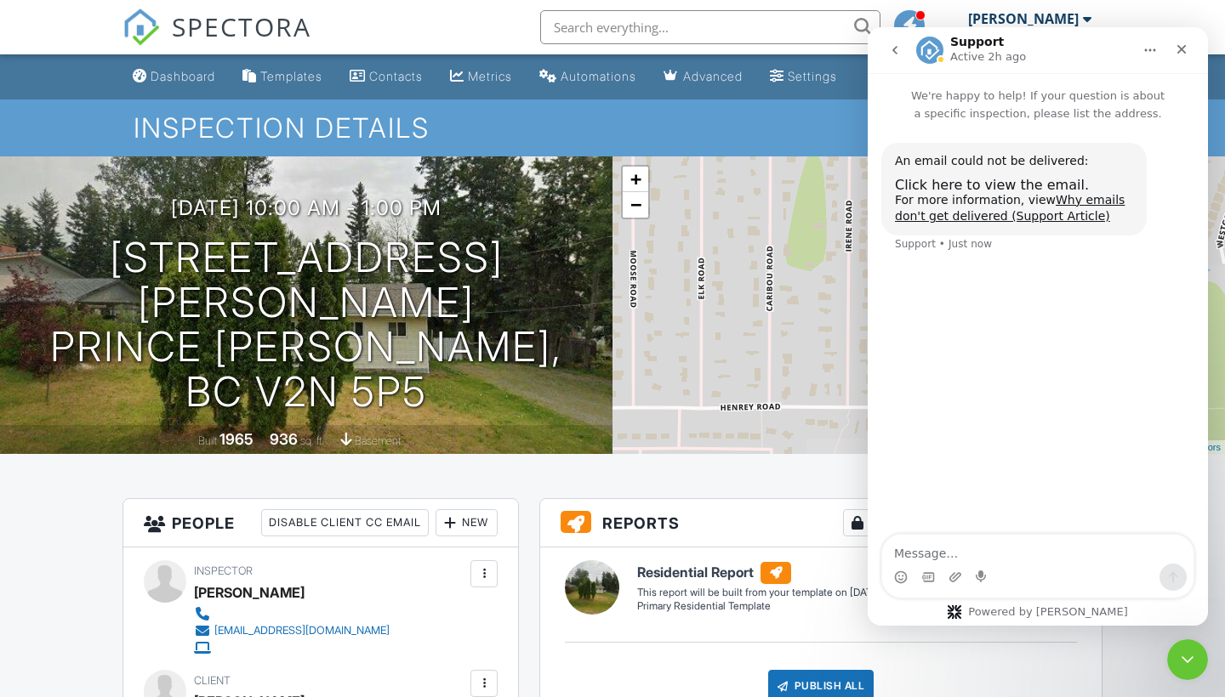
click at [887, 51] on button "go back" at bounding box center [895, 50] width 32 height 32
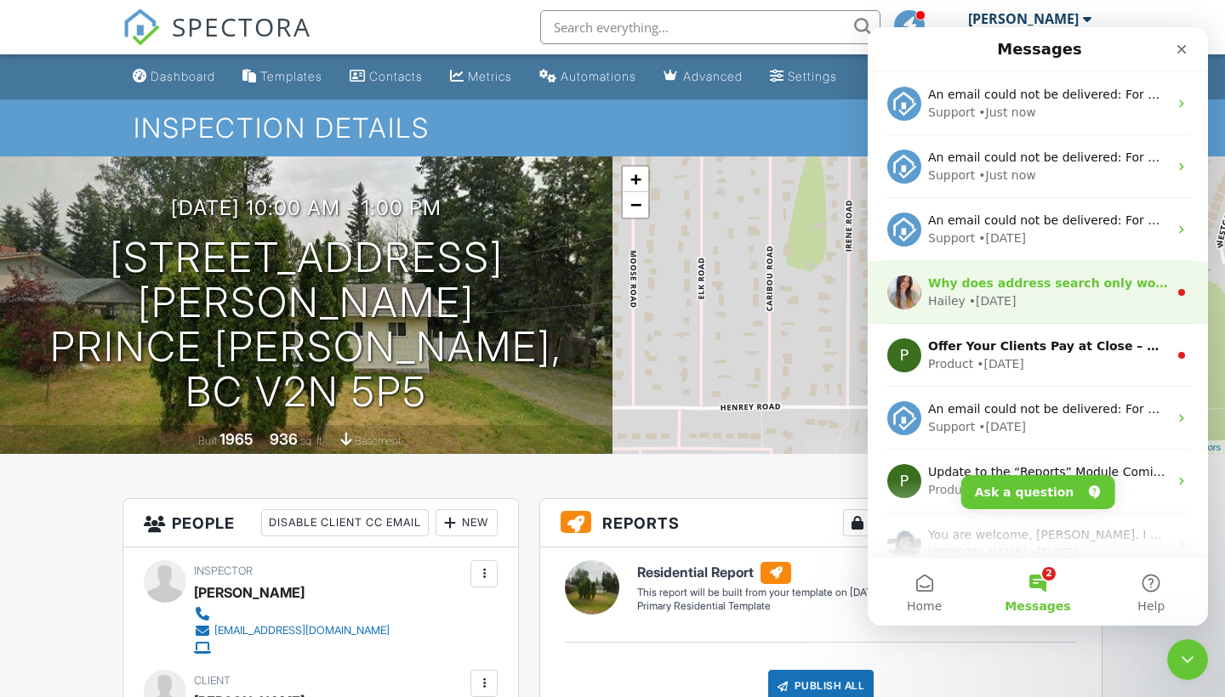
click at [1041, 292] on div "Why does address search only work some of the time?" at bounding box center [1048, 284] width 240 height 18
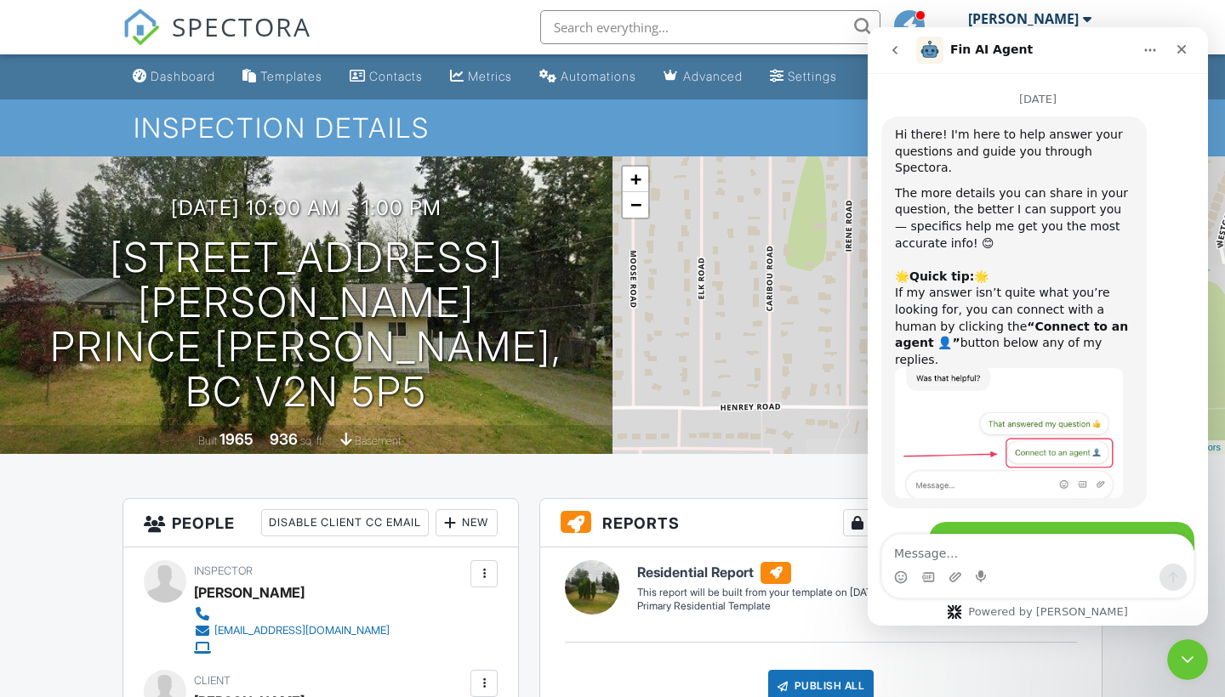
click at [884, 49] on button "go back" at bounding box center [895, 50] width 32 height 32
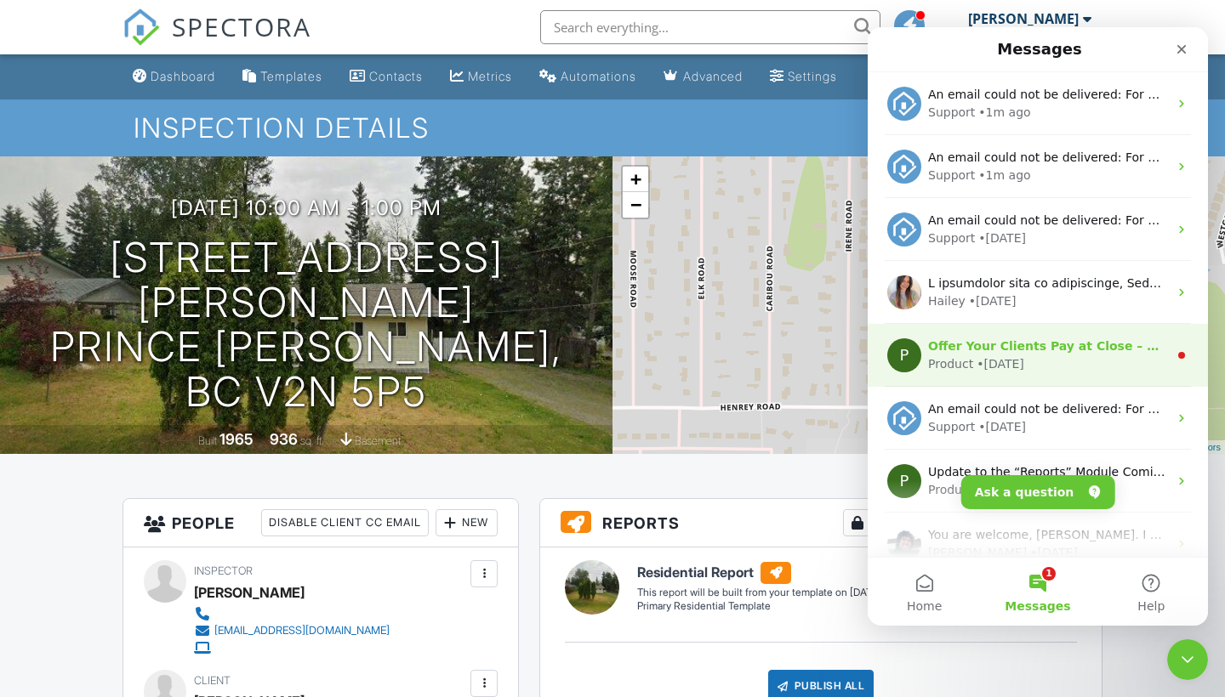
click at [1078, 360] on div "Product • 2w ago" at bounding box center [1048, 364] width 240 height 18
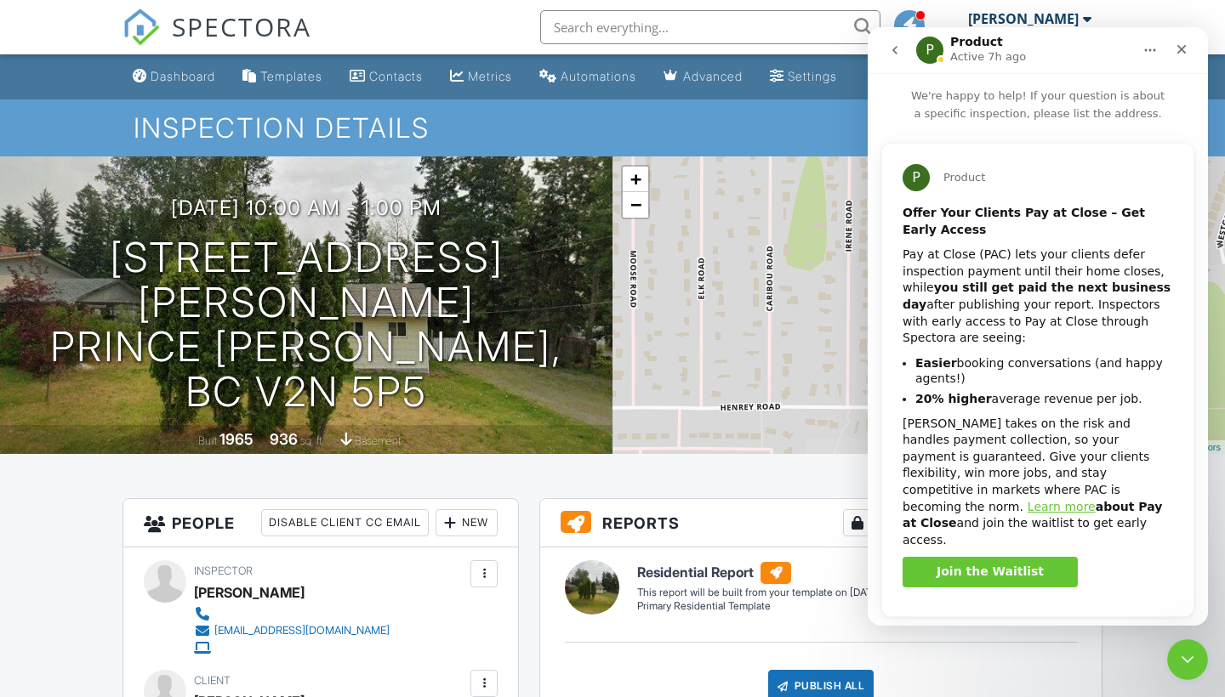
click at [890, 54] on icon "go back" at bounding box center [895, 50] width 14 height 14
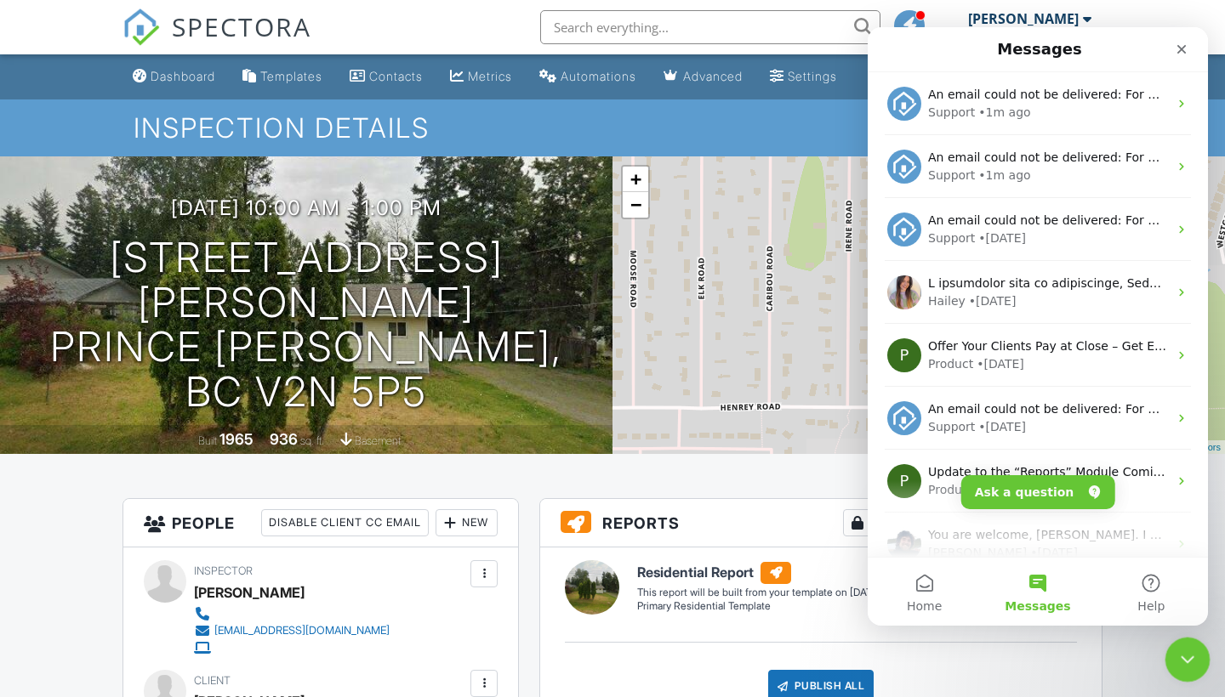
click at [1191, 655] on icon "Close Intercom Messenger" at bounding box center [1184, 657] width 20 height 20
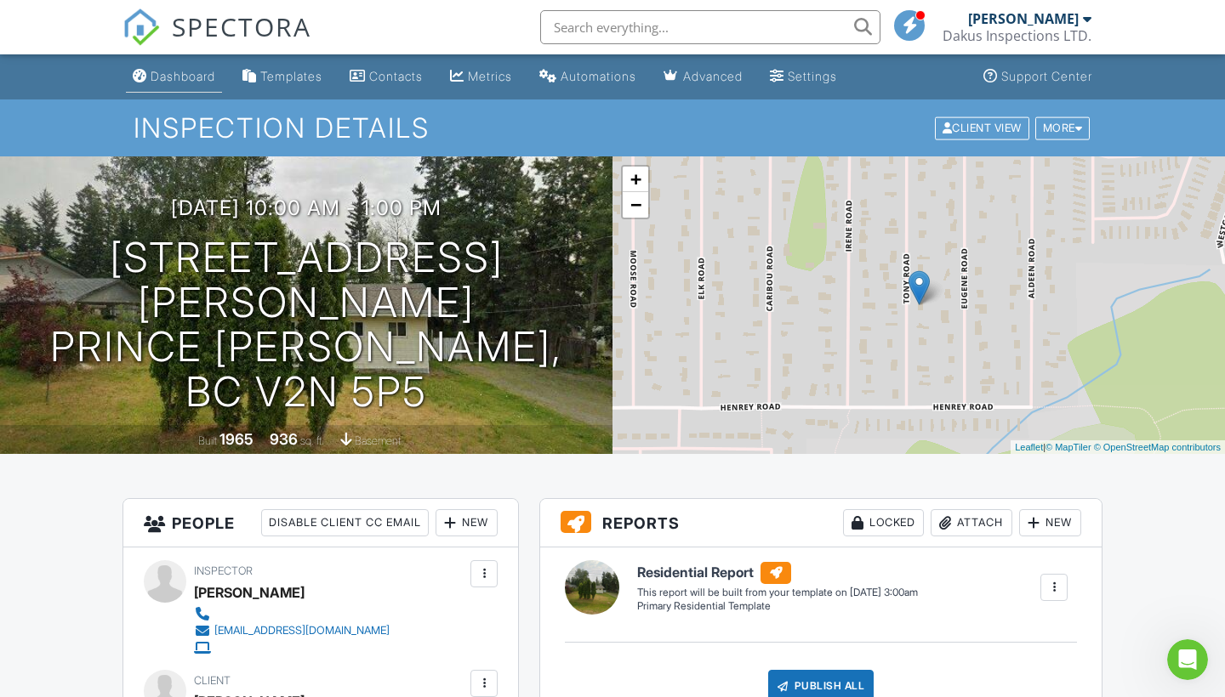
click at [160, 77] on div "Dashboard" at bounding box center [183, 76] width 65 height 14
